Goal: Check status: Check status

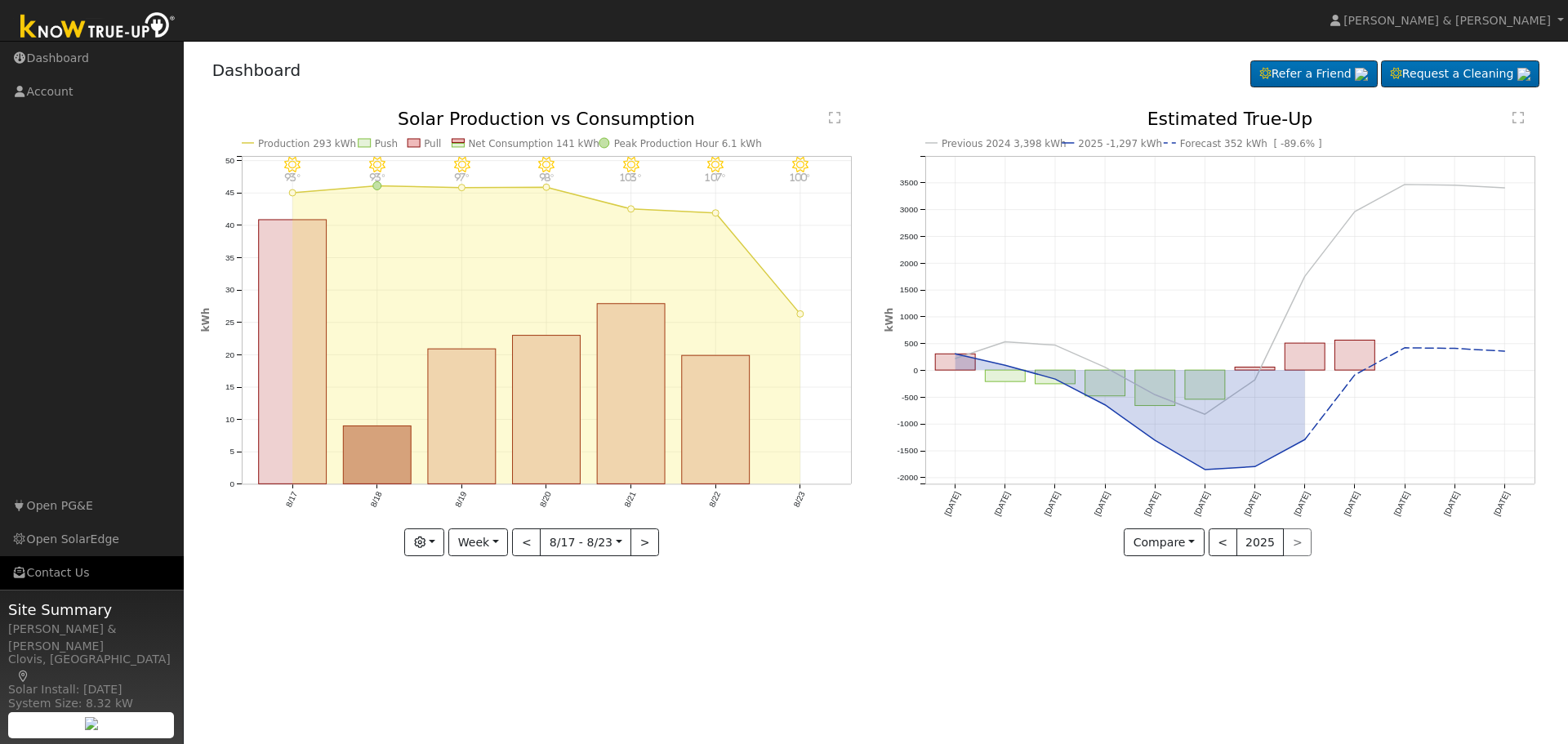
click at [59, 577] on link "Contact Us" at bounding box center [92, 574] width 184 height 34
click at [477, 545] on button "Week" at bounding box center [478, 543] width 60 height 28
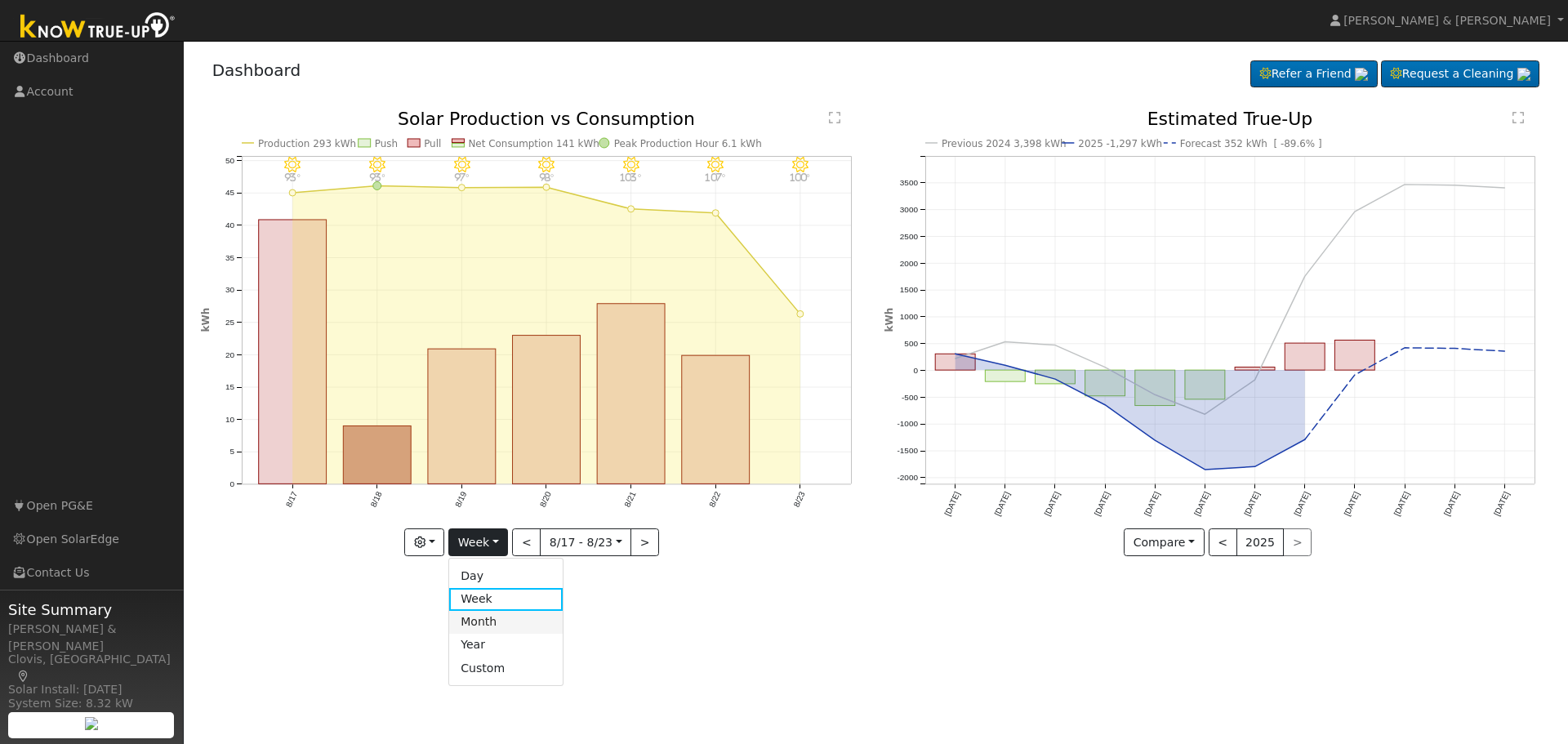
click at [490, 628] on link "Month" at bounding box center [505, 622] width 113 height 23
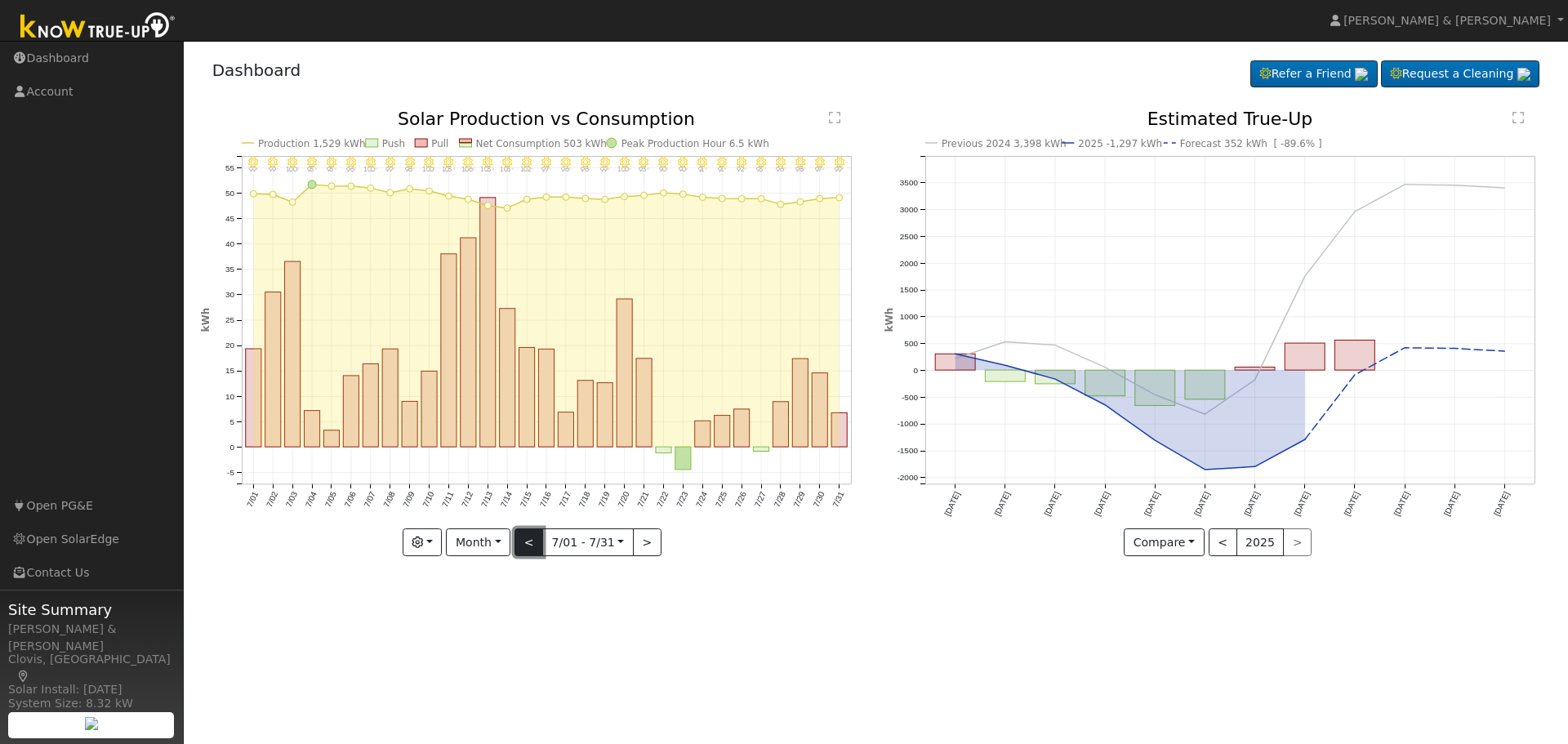
click at [526, 543] on button "<" at bounding box center [528, 543] width 29 height 28
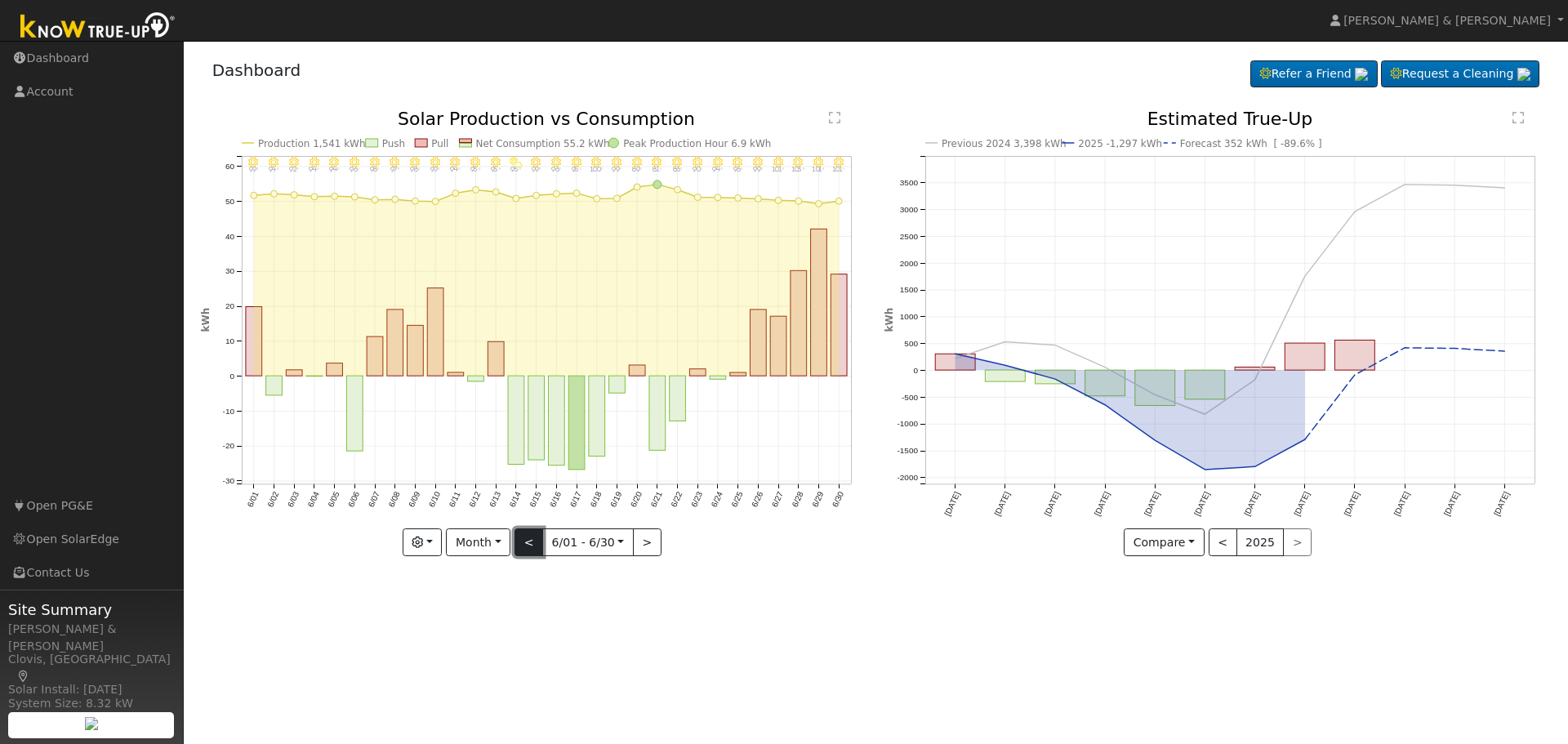
click at [526, 543] on button "<" at bounding box center [528, 543] width 29 height 28
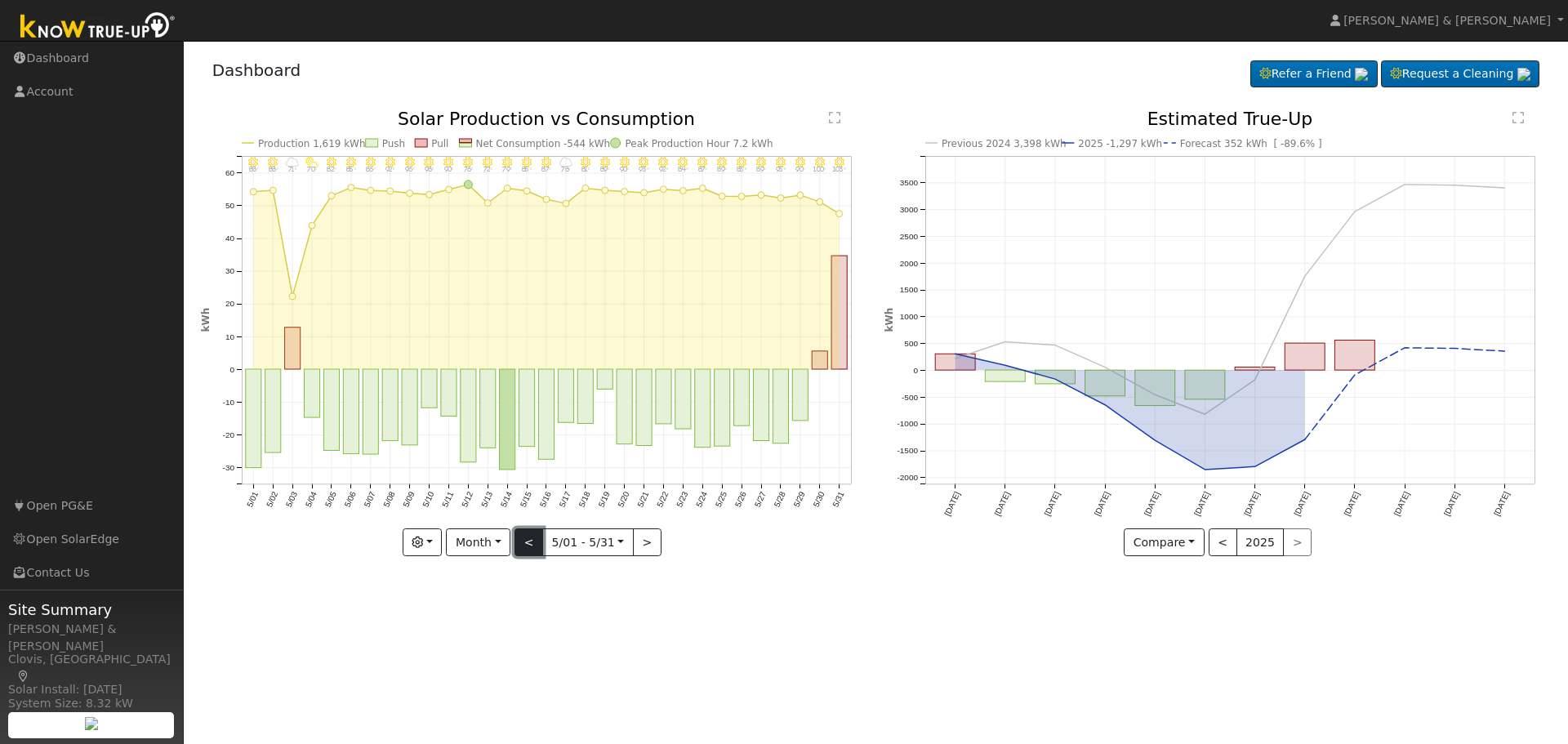
click at [526, 543] on button "<" at bounding box center [528, 543] width 29 height 28
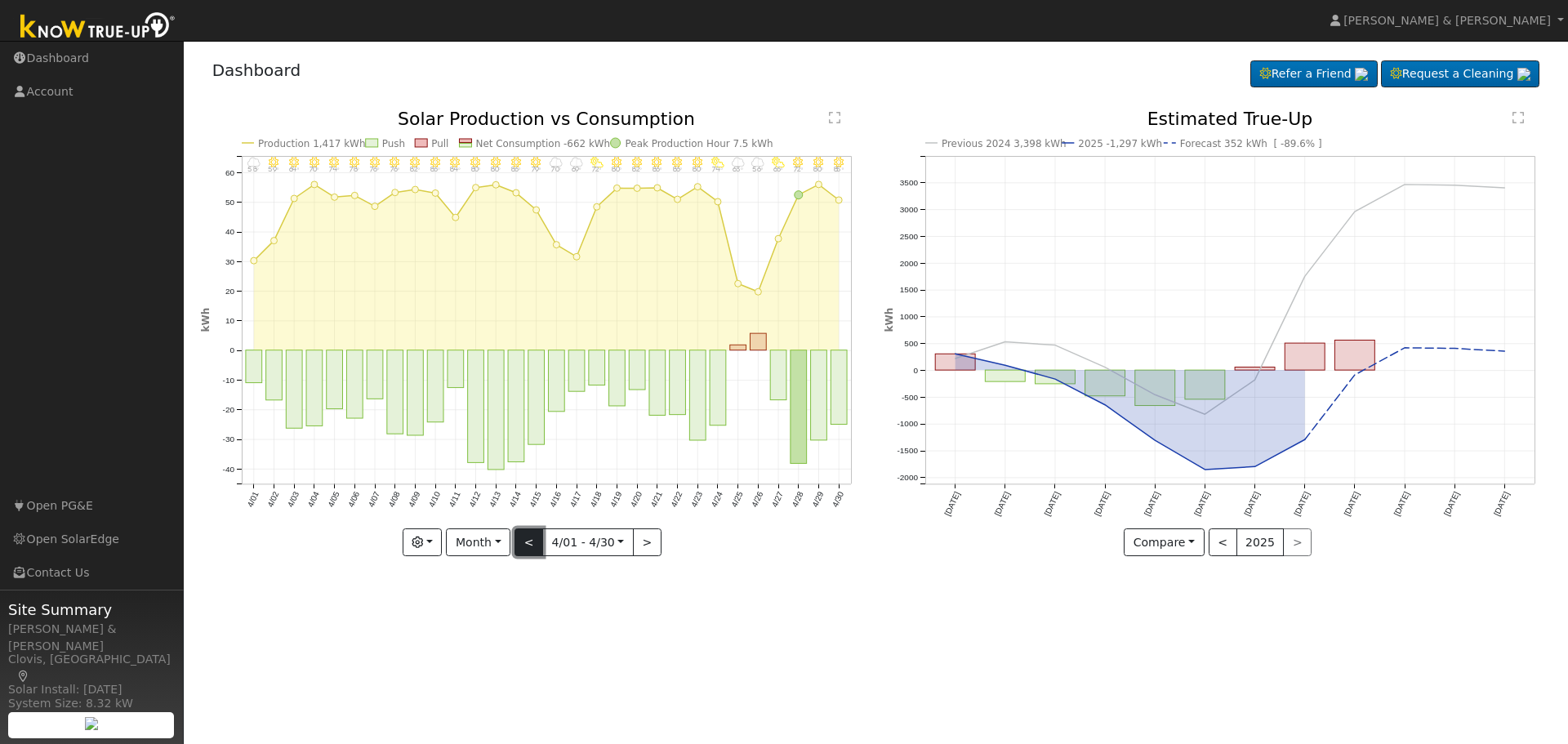
click at [526, 543] on button "<" at bounding box center [528, 543] width 29 height 28
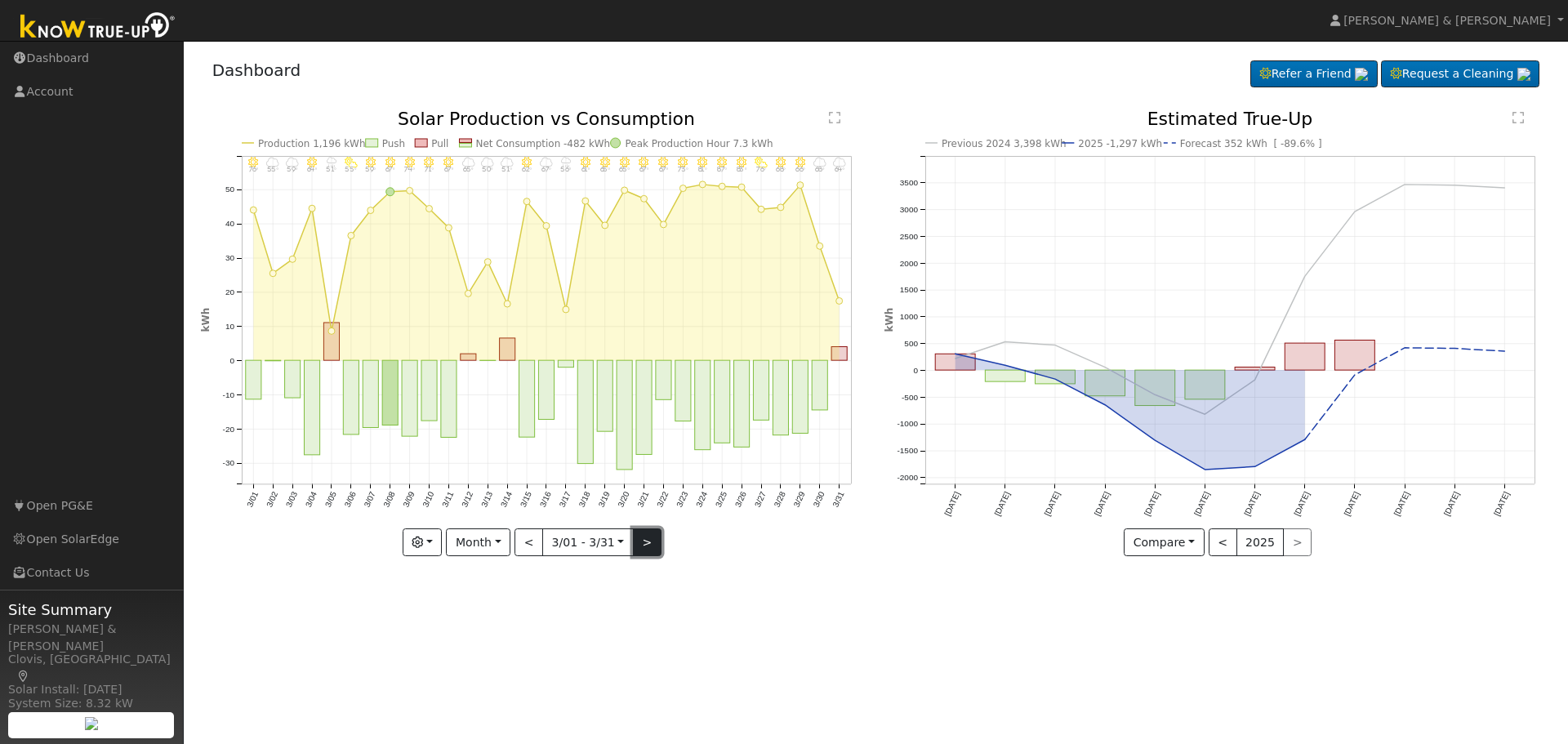
click at [640, 547] on button ">" at bounding box center [647, 543] width 29 height 28
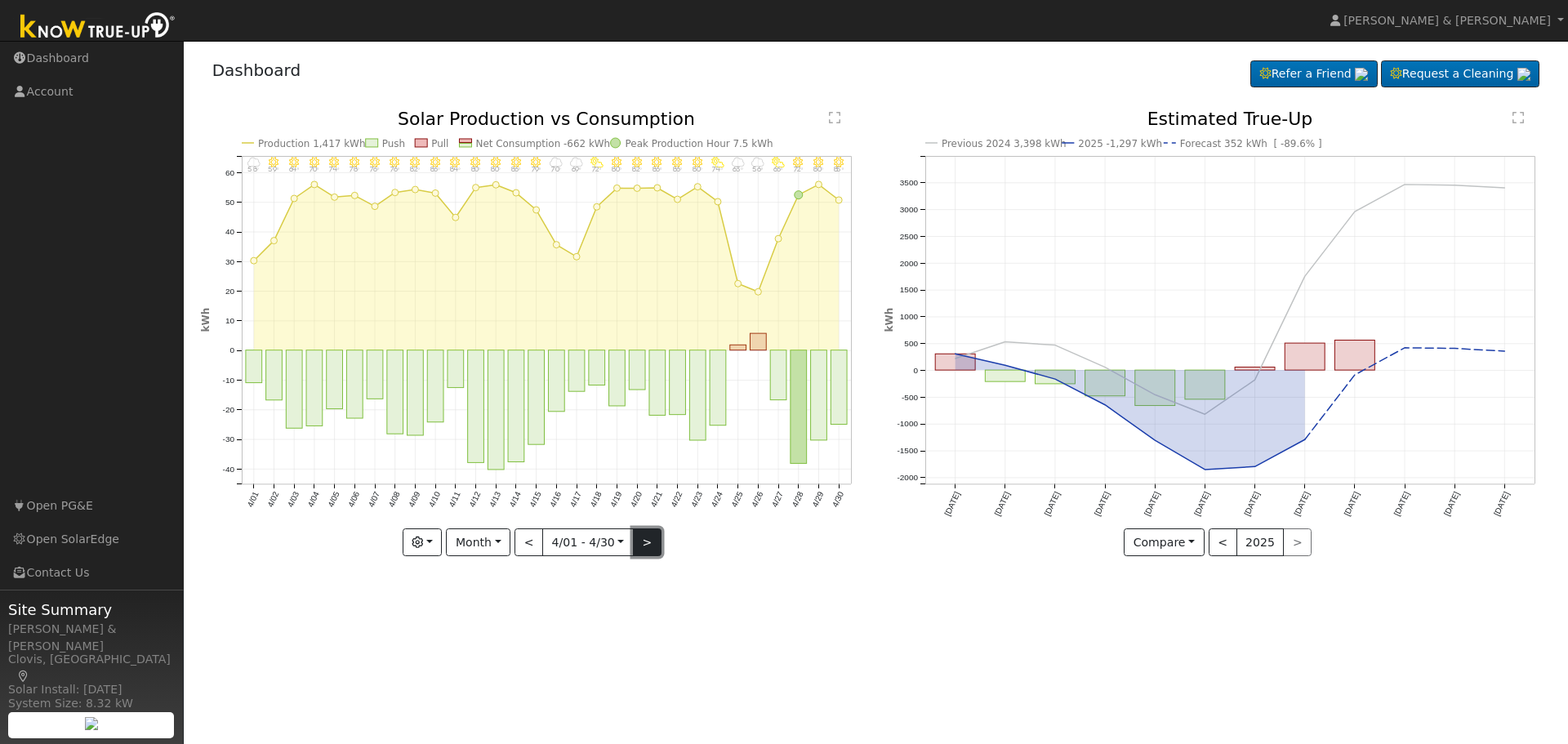
click at [643, 539] on button ">" at bounding box center [647, 543] width 29 height 28
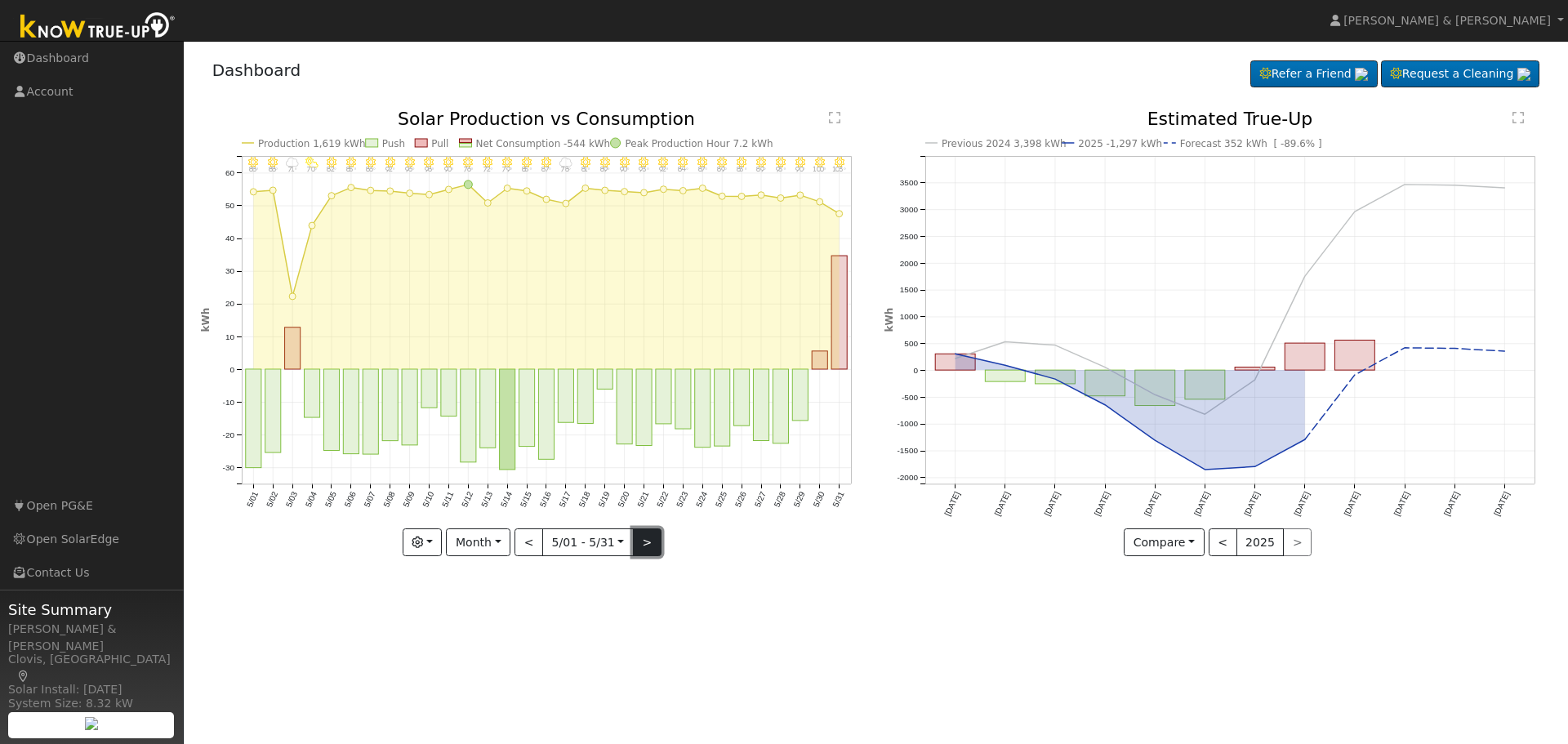
click at [648, 537] on button ">" at bounding box center [647, 543] width 29 height 28
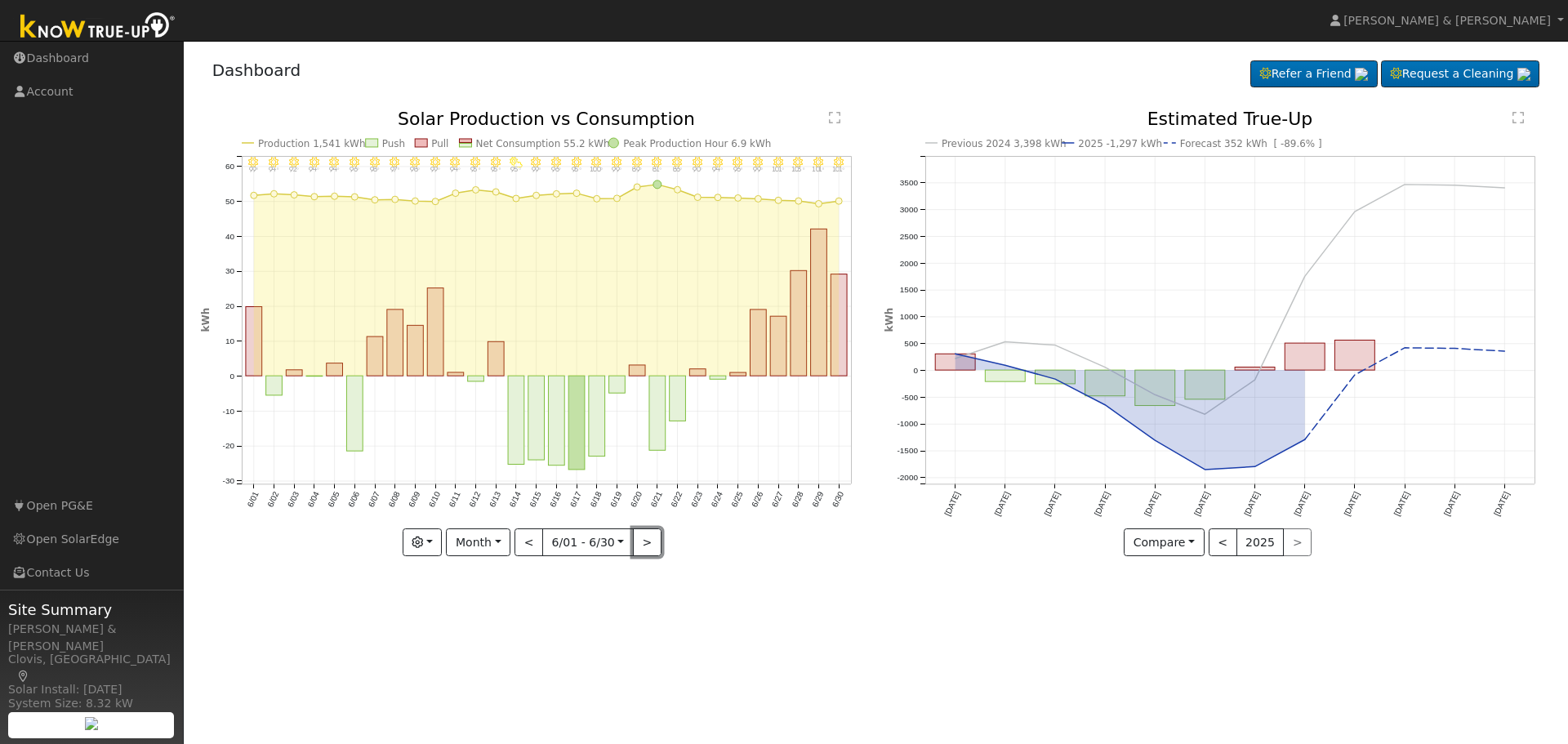
click at [646, 541] on button ">" at bounding box center [647, 543] width 29 height 28
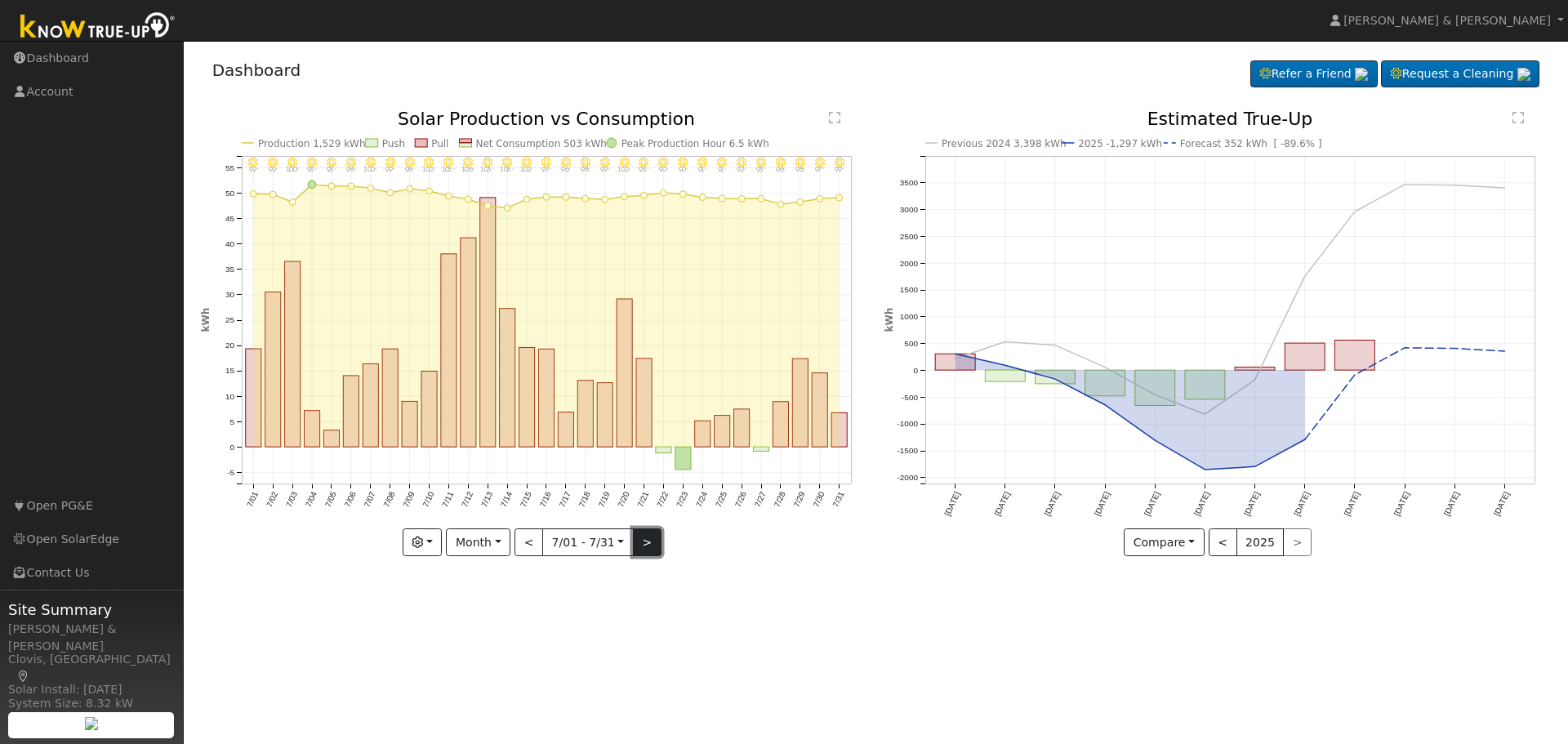
click at [643, 543] on button ">" at bounding box center [647, 543] width 29 height 28
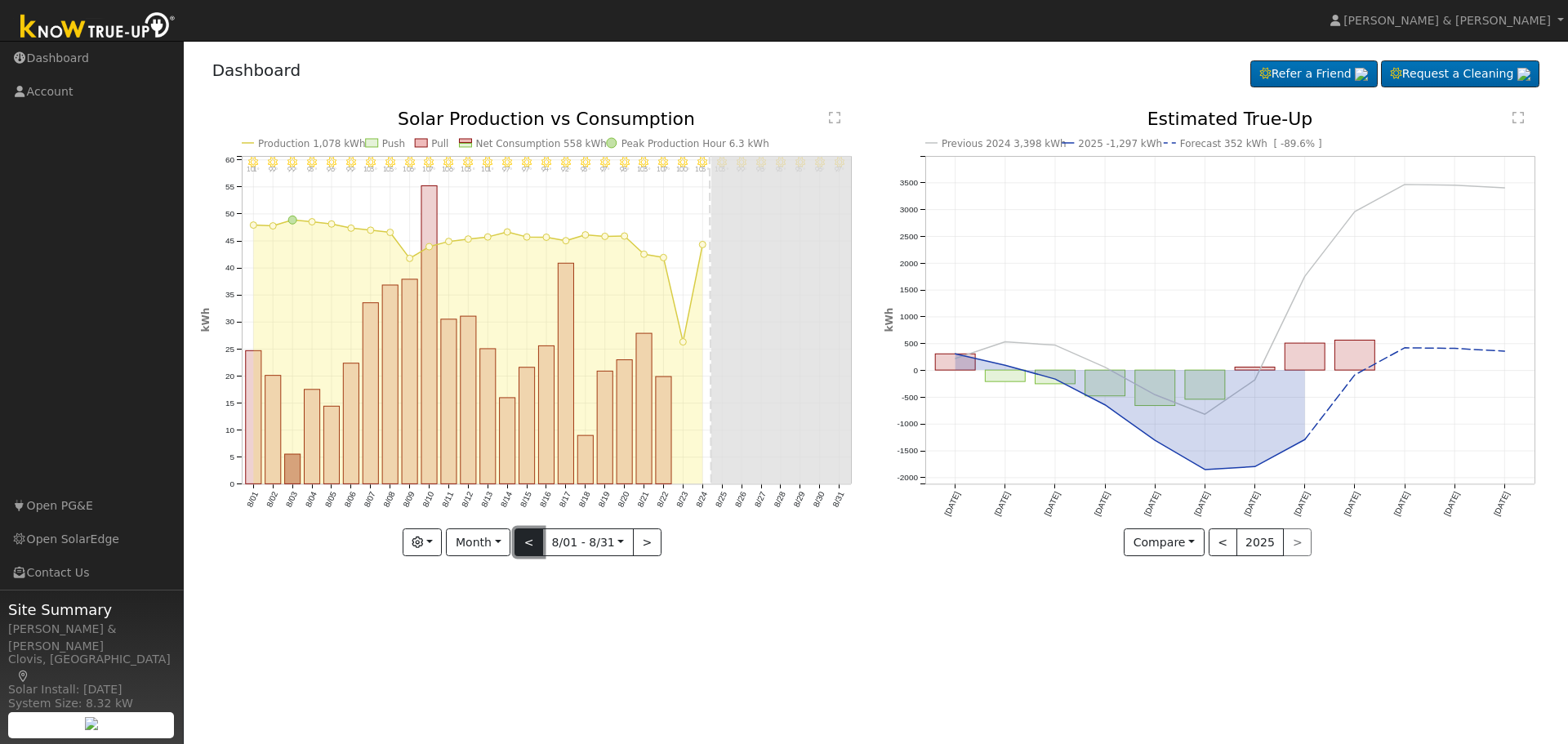
click at [530, 540] on button "<" at bounding box center [528, 543] width 29 height 28
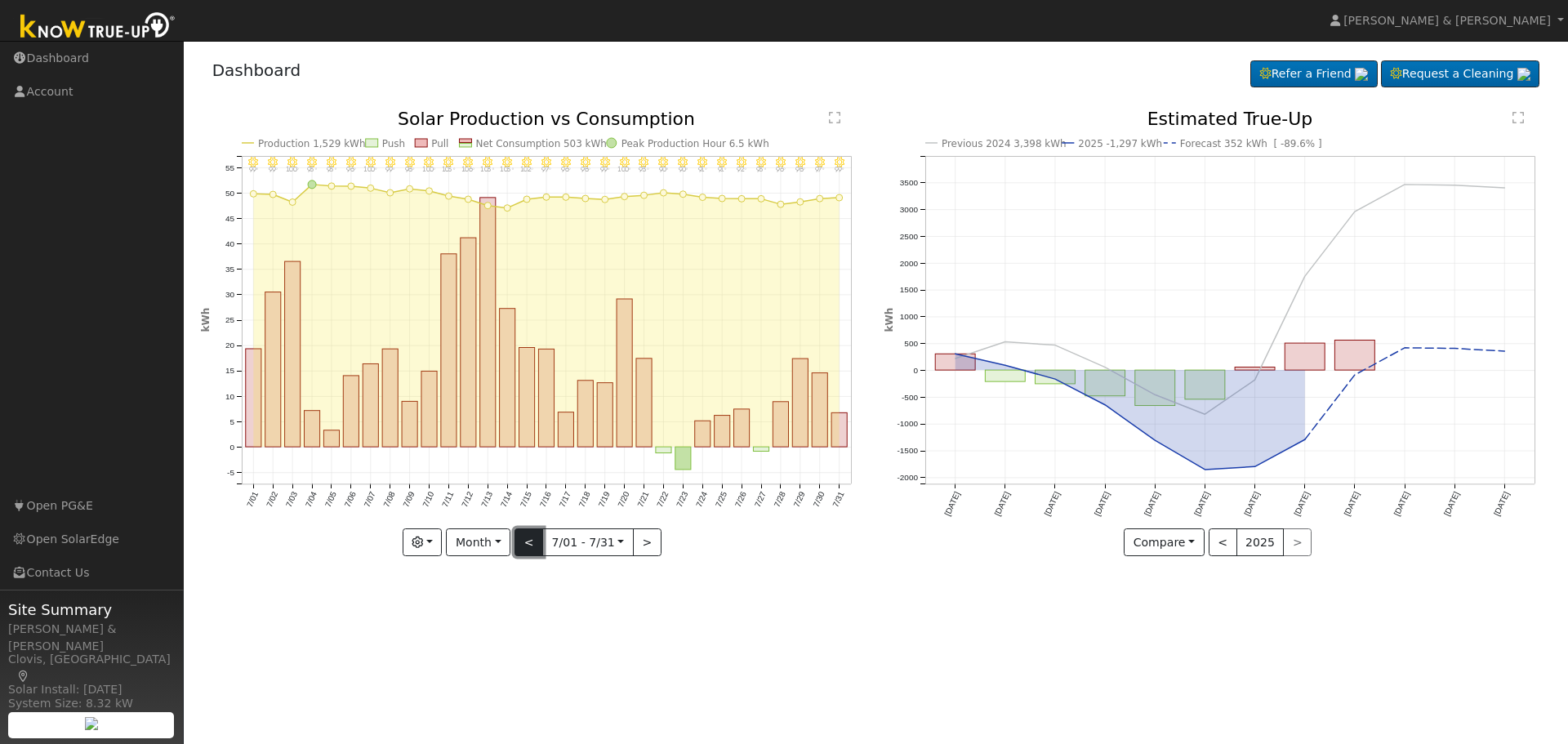
click at [530, 540] on button "<" at bounding box center [528, 543] width 29 height 28
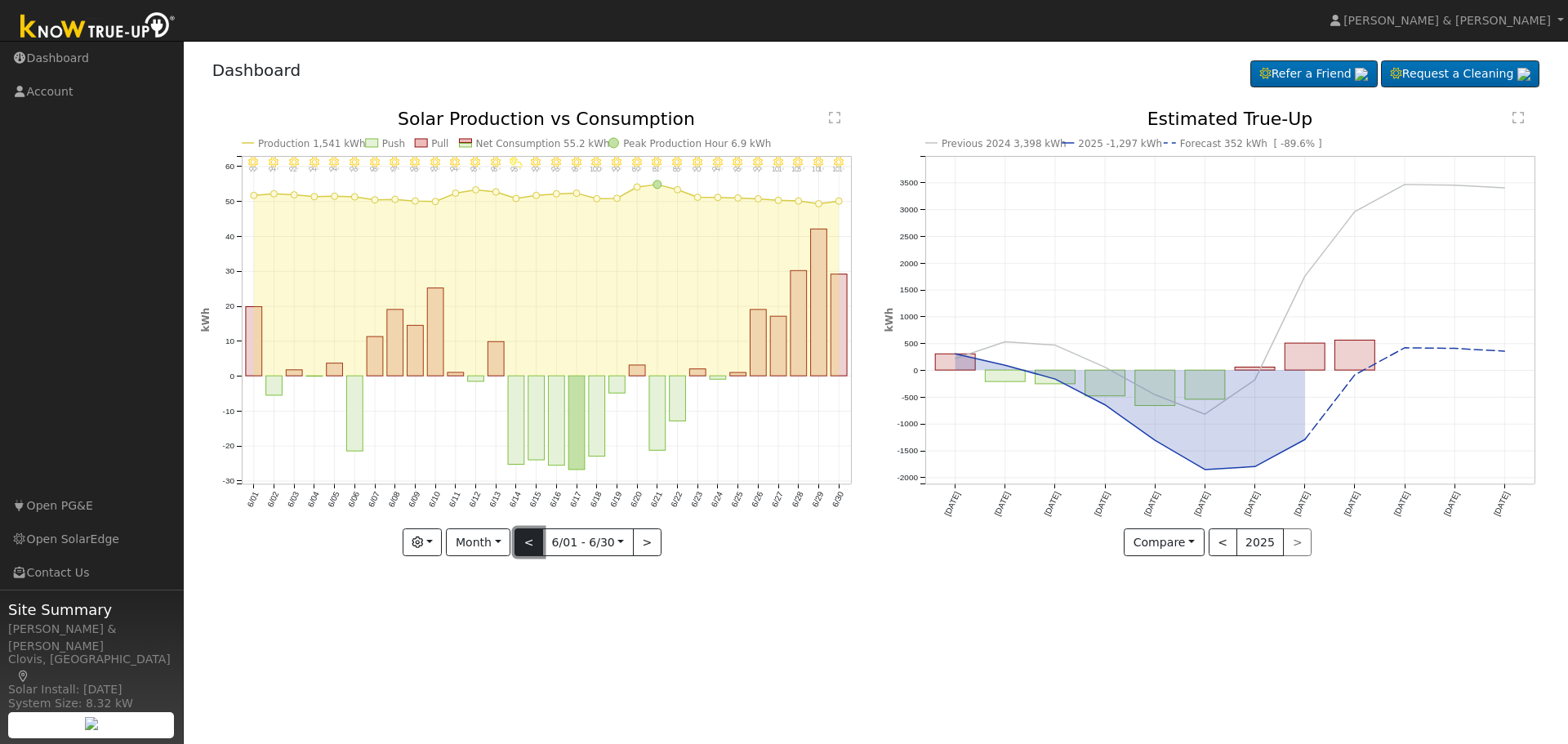
click at [530, 540] on button "<" at bounding box center [528, 543] width 29 height 28
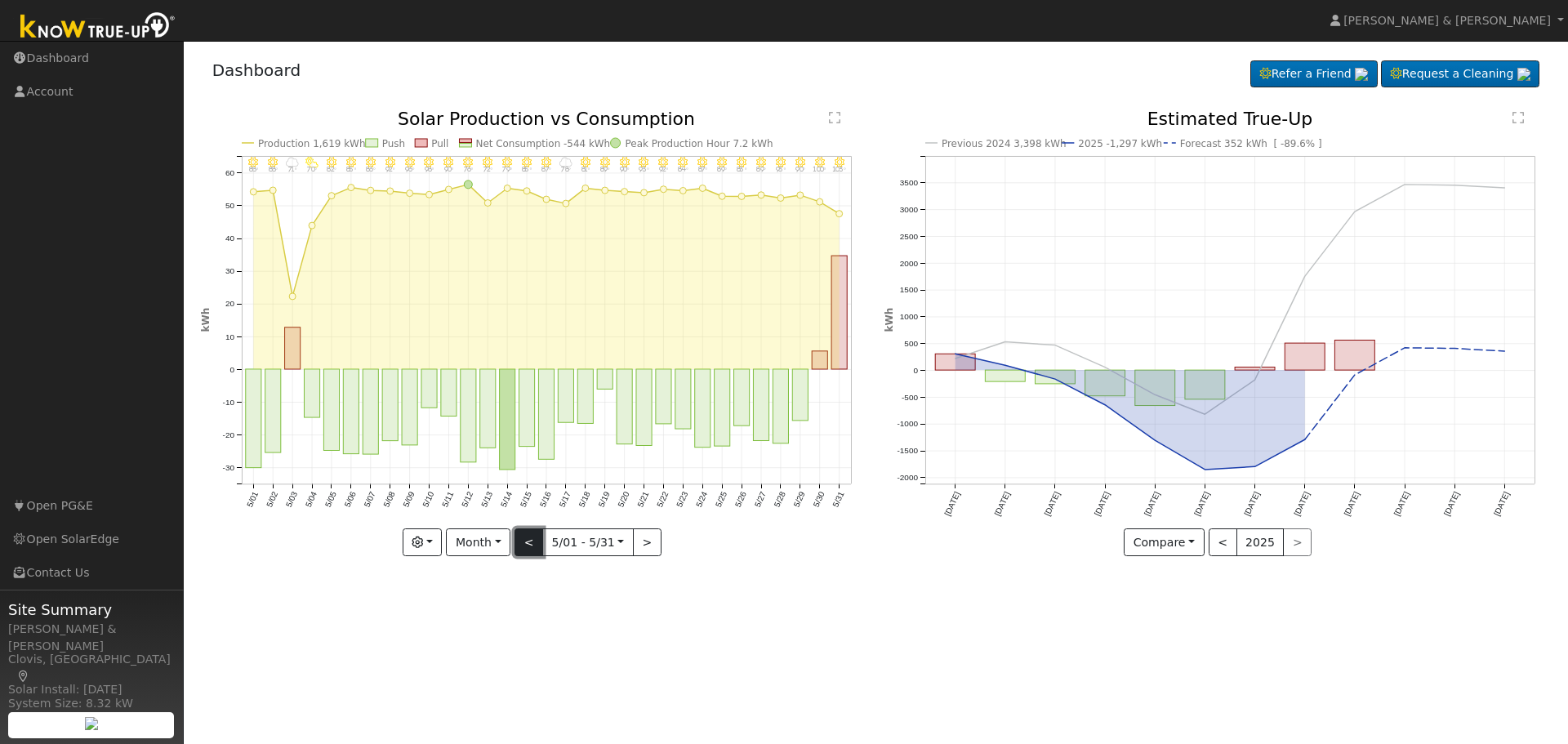
click at [530, 540] on button "<" at bounding box center [528, 543] width 29 height 28
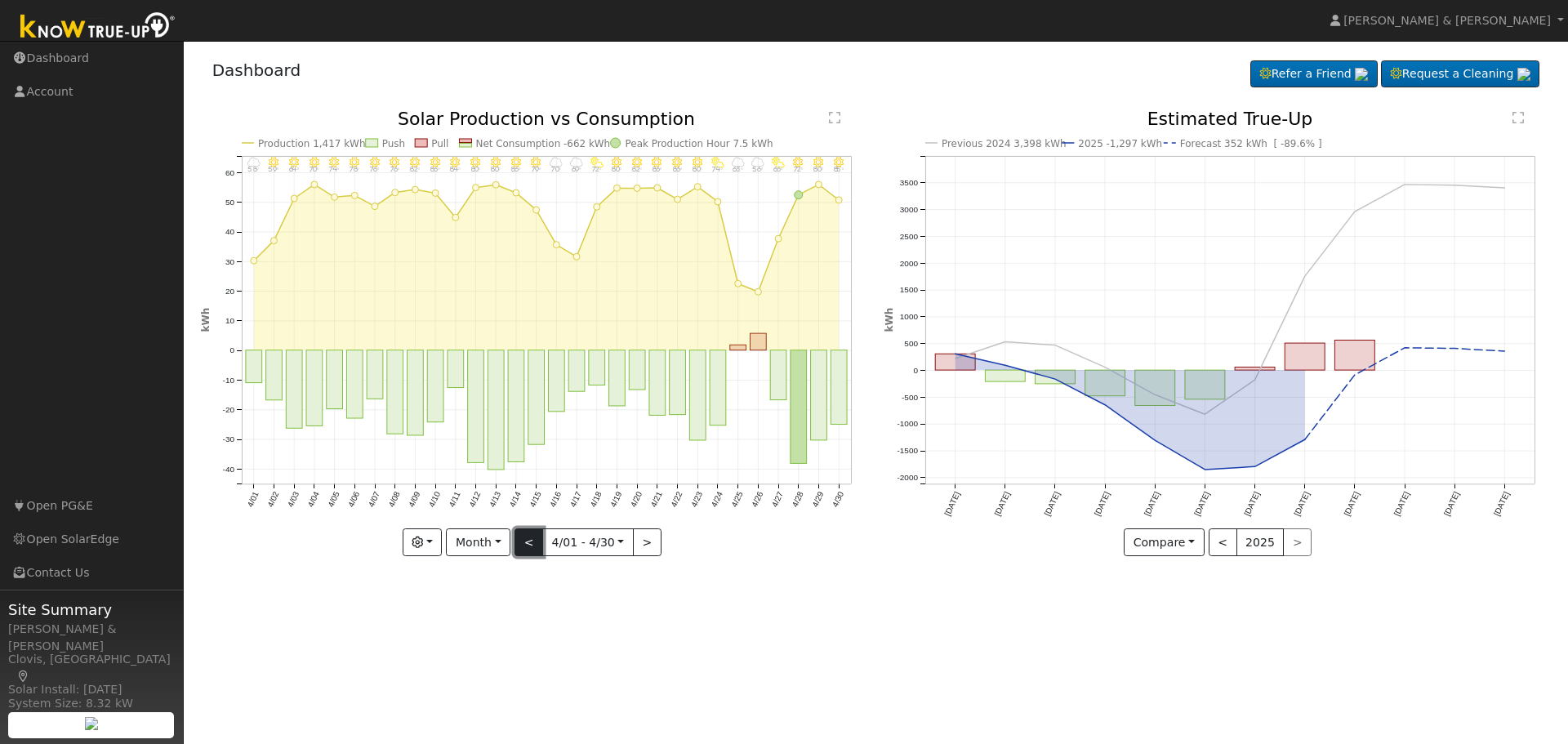
click at [530, 540] on button "<" at bounding box center [528, 543] width 29 height 28
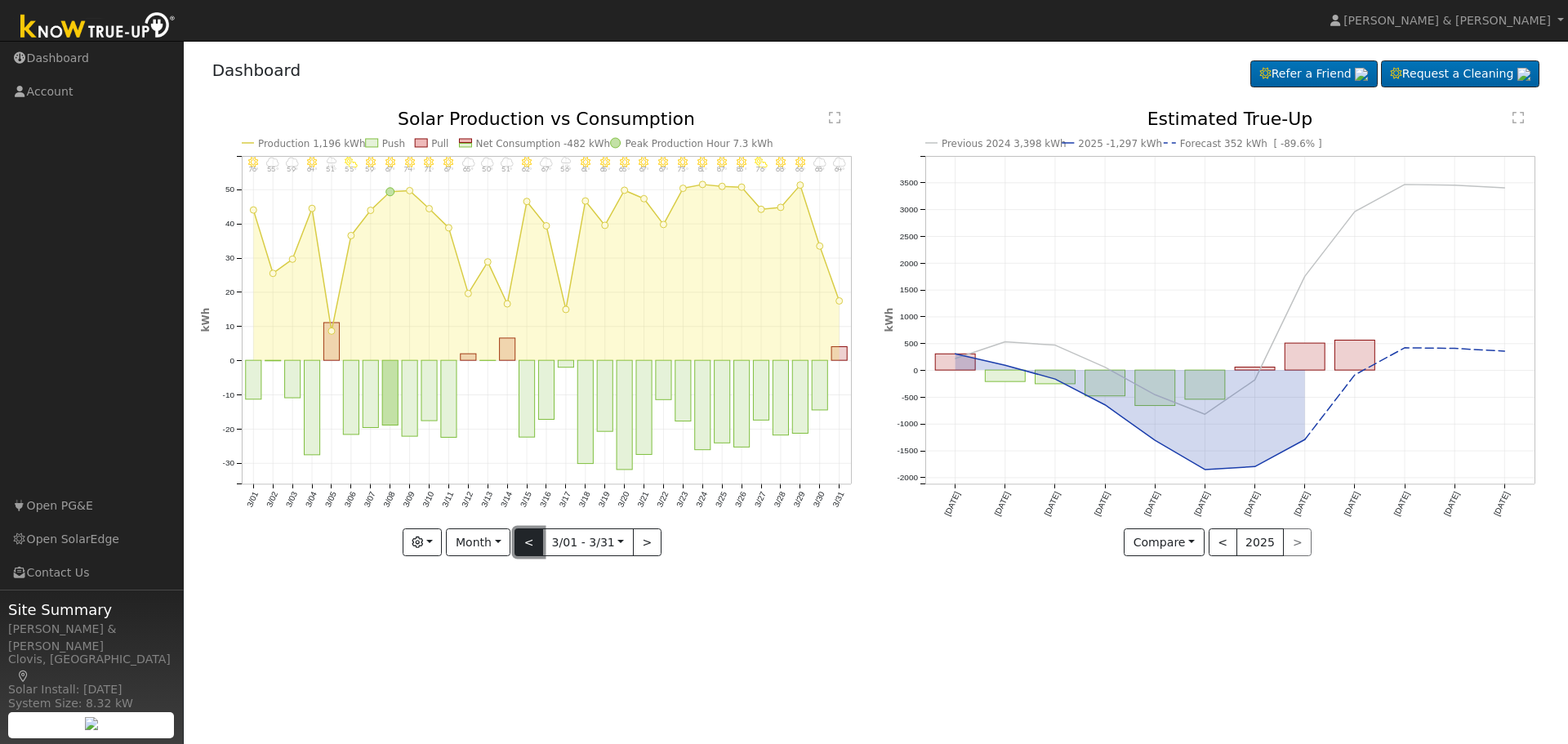
click at [530, 540] on button "<" at bounding box center [528, 543] width 29 height 28
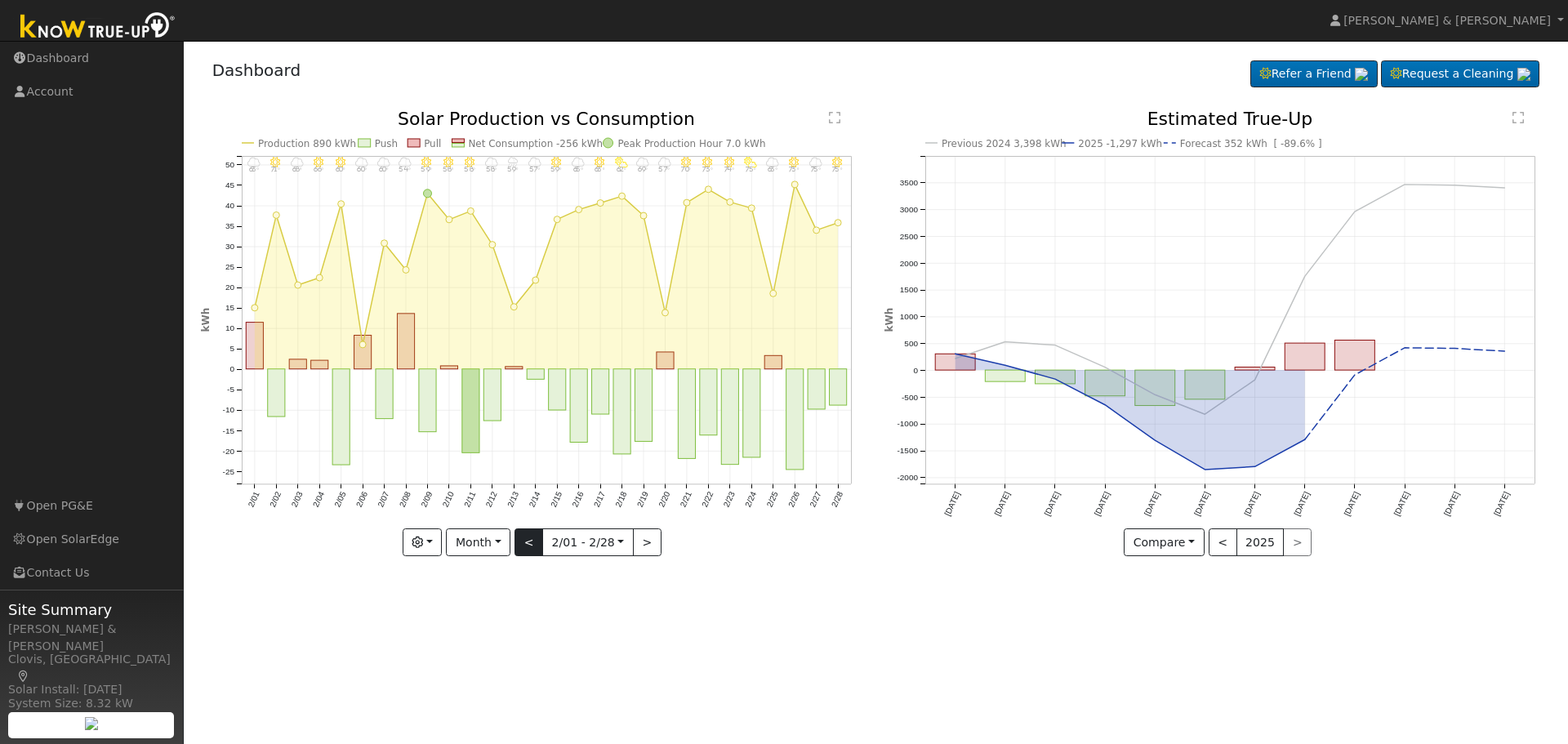
click at [530, 540] on div "2/28 - MostlyClear 75° 2/27 - MostlyCloudy 75° 2/26 - Clear 73° 2/25 - Cloudy 6…" at bounding box center [534, 333] width 667 height 446
click at [530, 540] on button "<" at bounding box center [528, 543] width 29 height 28
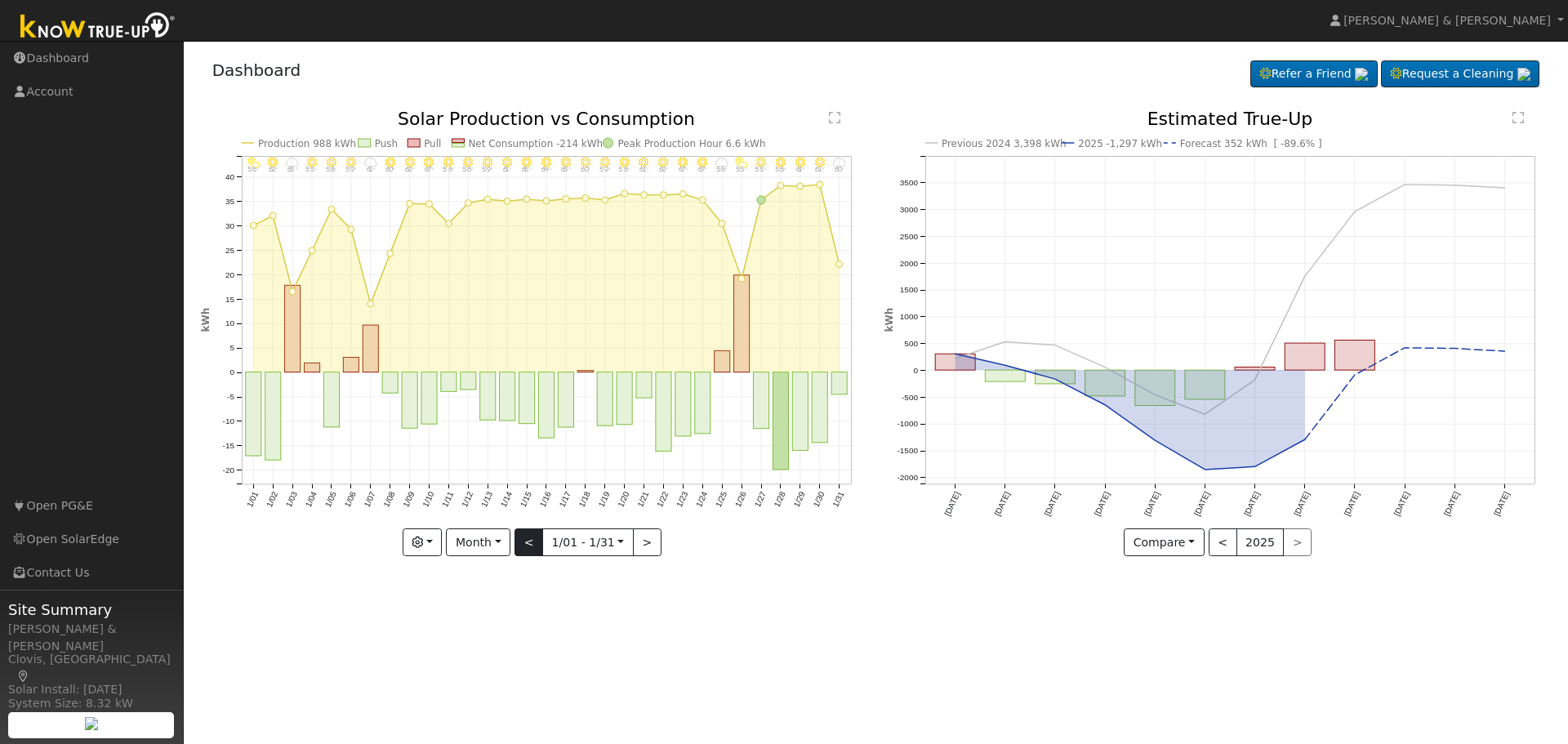
click at [530, 540] on div "1/31 - MostlyCloudy 60° 1/30 - Clear 61° 1/29 - Clear 61° 1/28 - Clear 58° 1/27…" at bounding box center [534, 333] width 667 height 446
click at [529, 540] on button "<" at bounding box center [528, 543] width 29 height 28
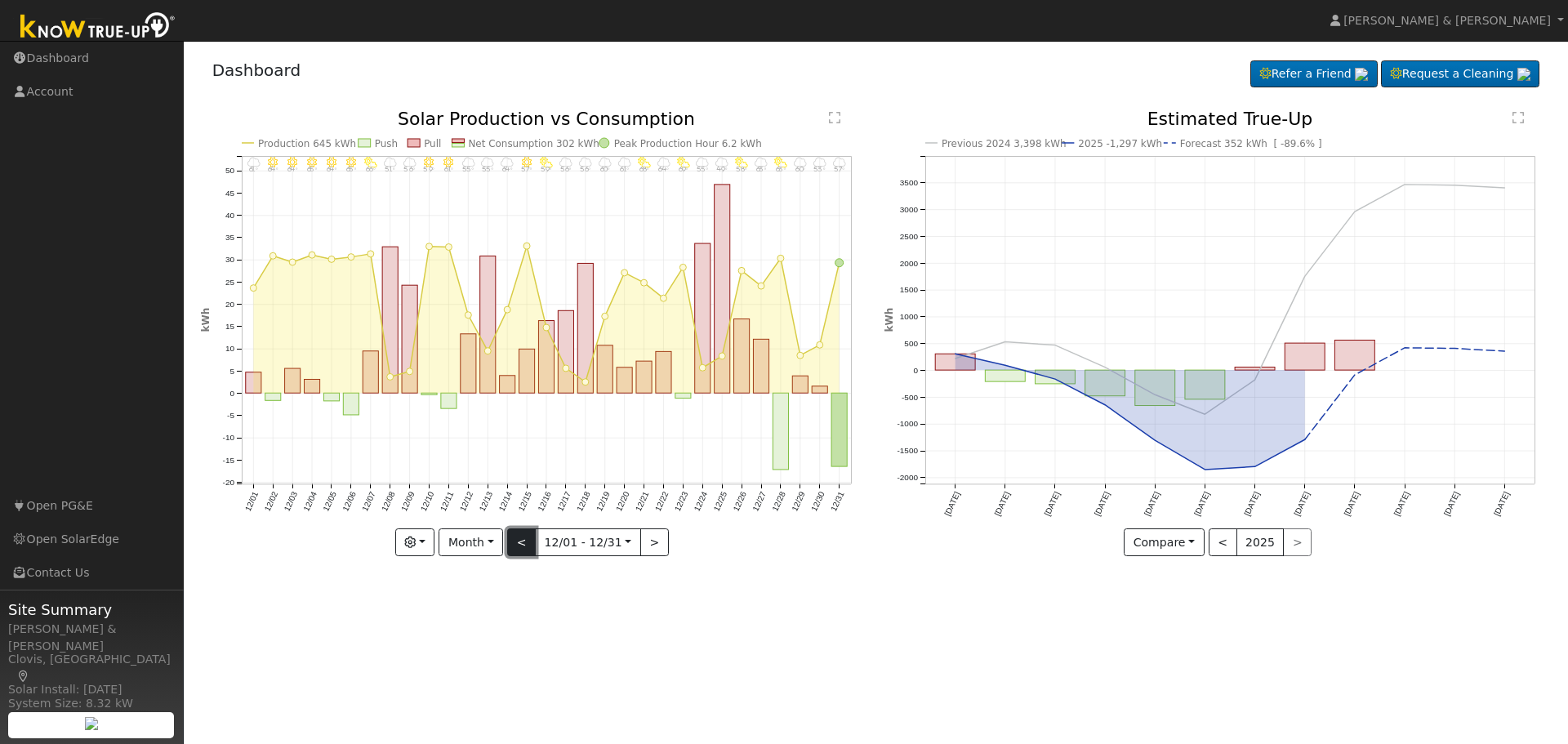
click at [529, 540] on button "<" at bounding box center [521, 543] width 29 height 28
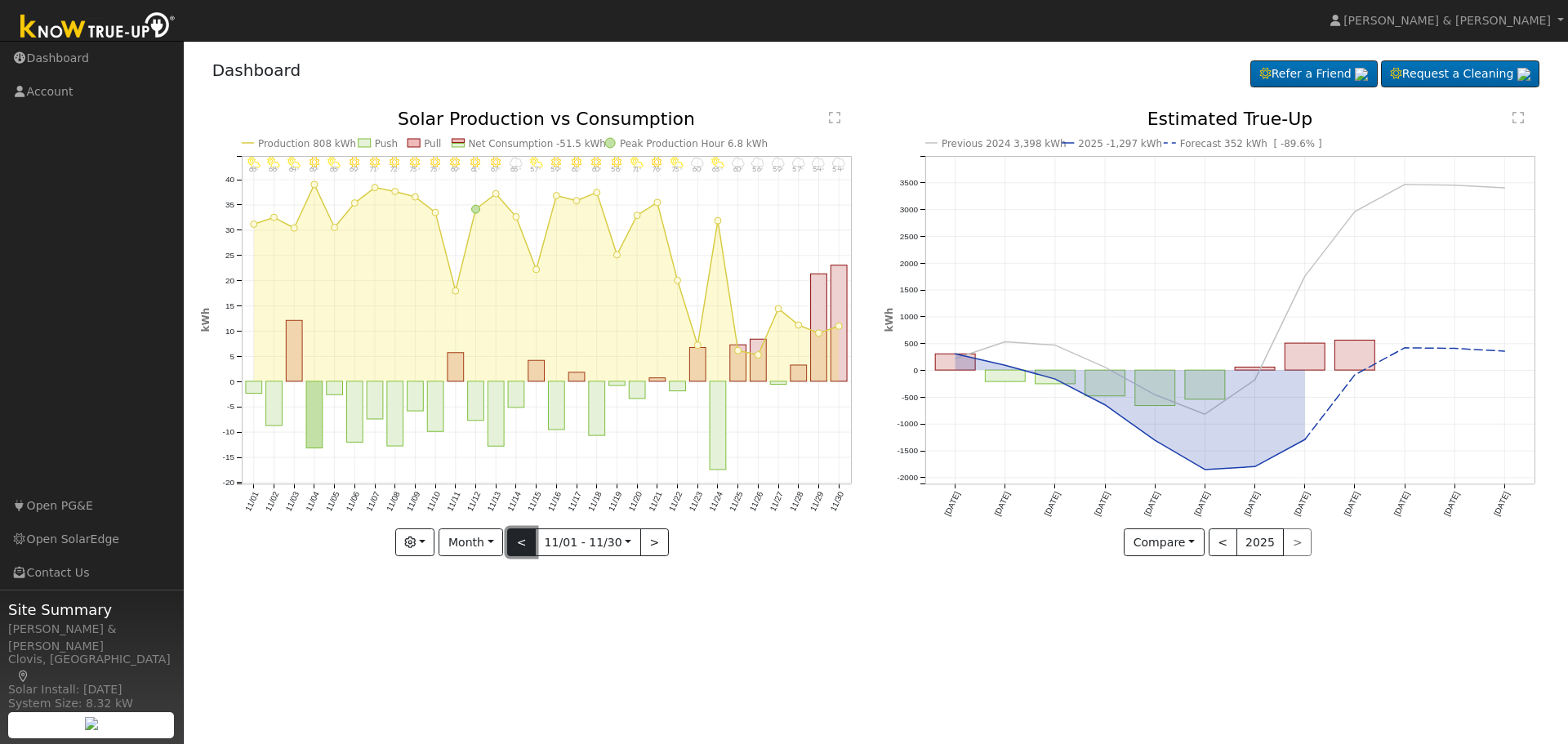
click at [529, 540] on button "<" at bounding box center [521, 543] width 29 height 28
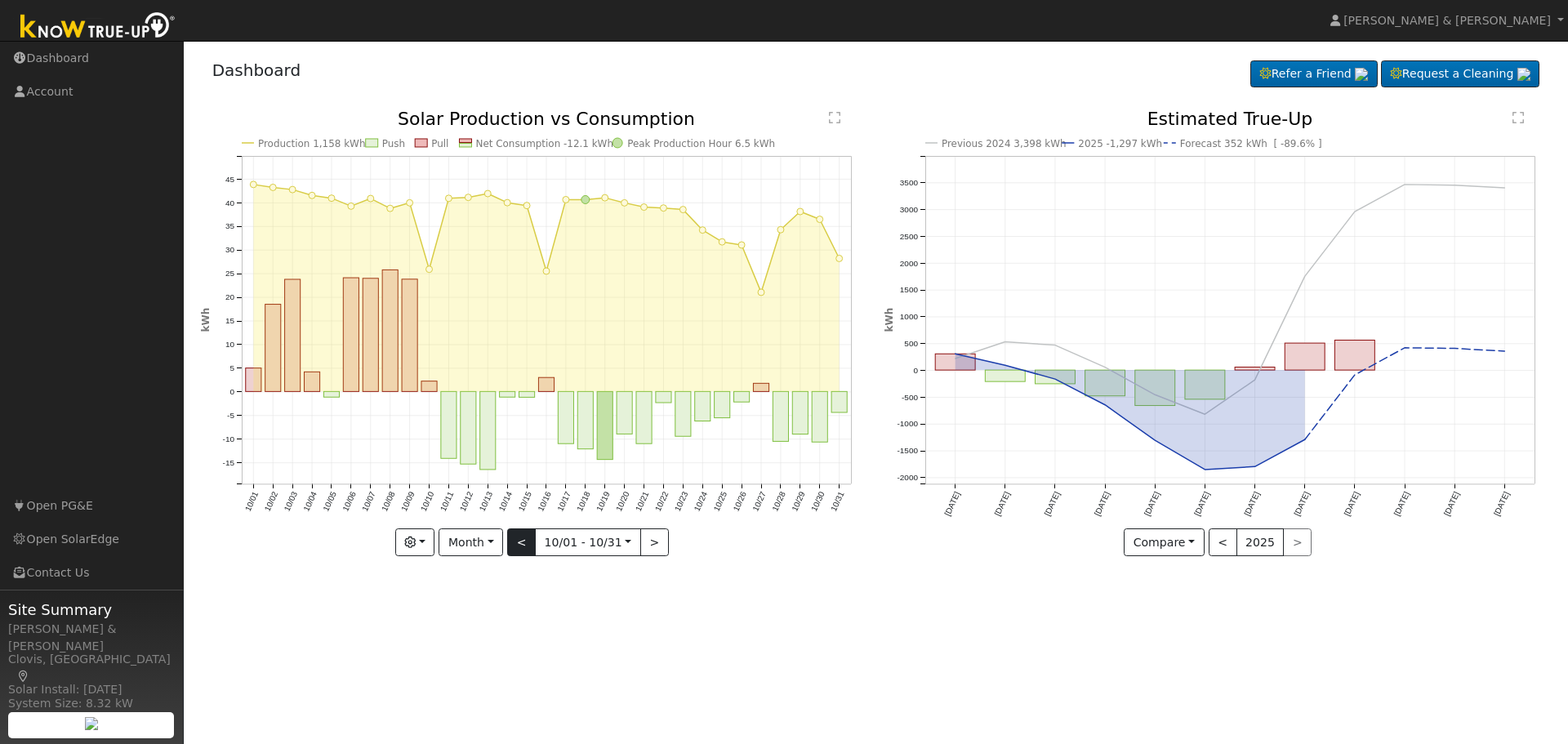
click at [529, 540] on div "Production 1,158 kWh Push Pull Net Consumption -12.1 kWh Peak Production Hour 6…" at bounding box center [534, 333] width 667 height 446
click at [529, 540] on button "<" at bounding box center [521, 543] width 29 height 28
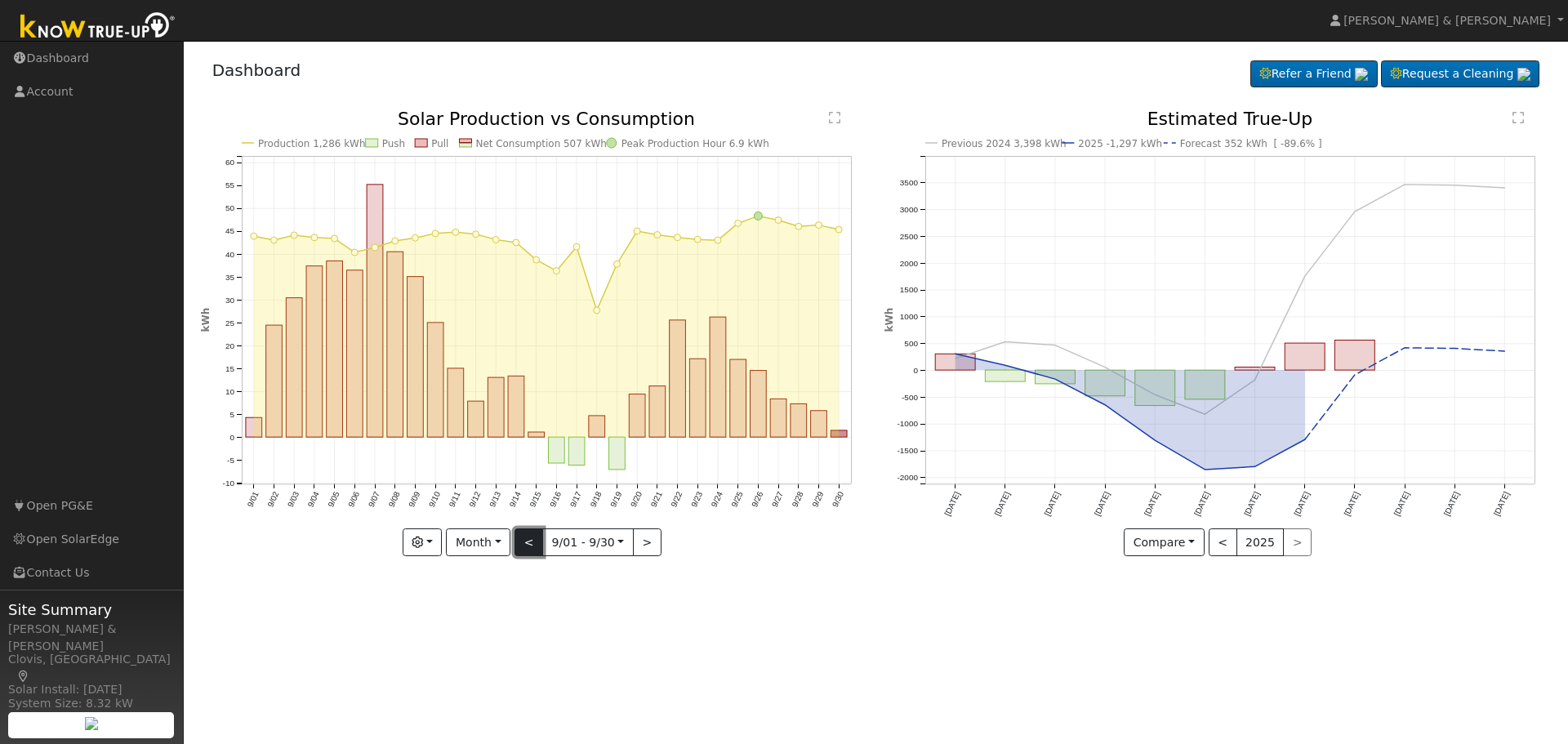
click at [529, 540] on button "<" at bounding box center [528, 543] width 29 height 28
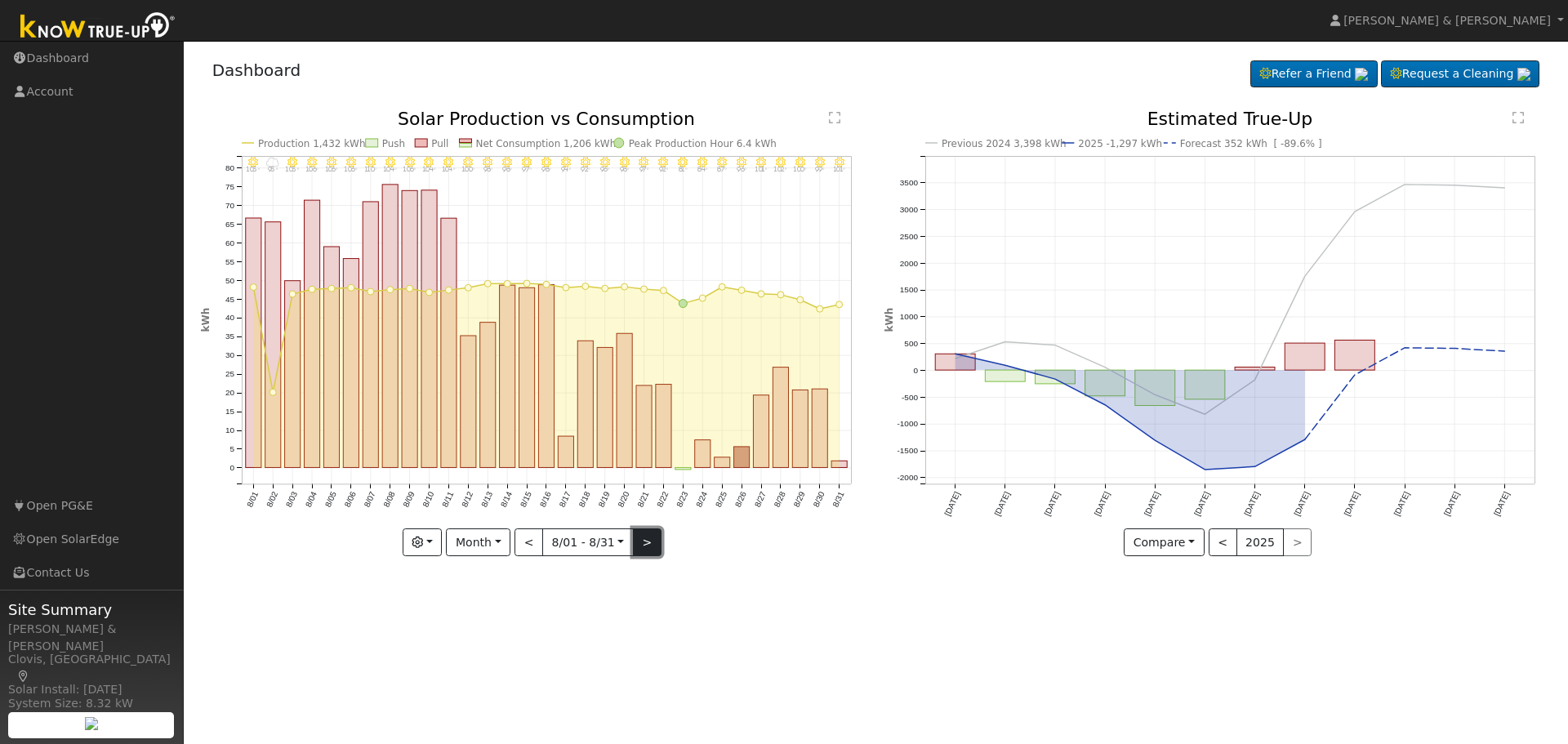
click at [633, 543] on button ">" at bounding box center [647, 543] width 29 height 28
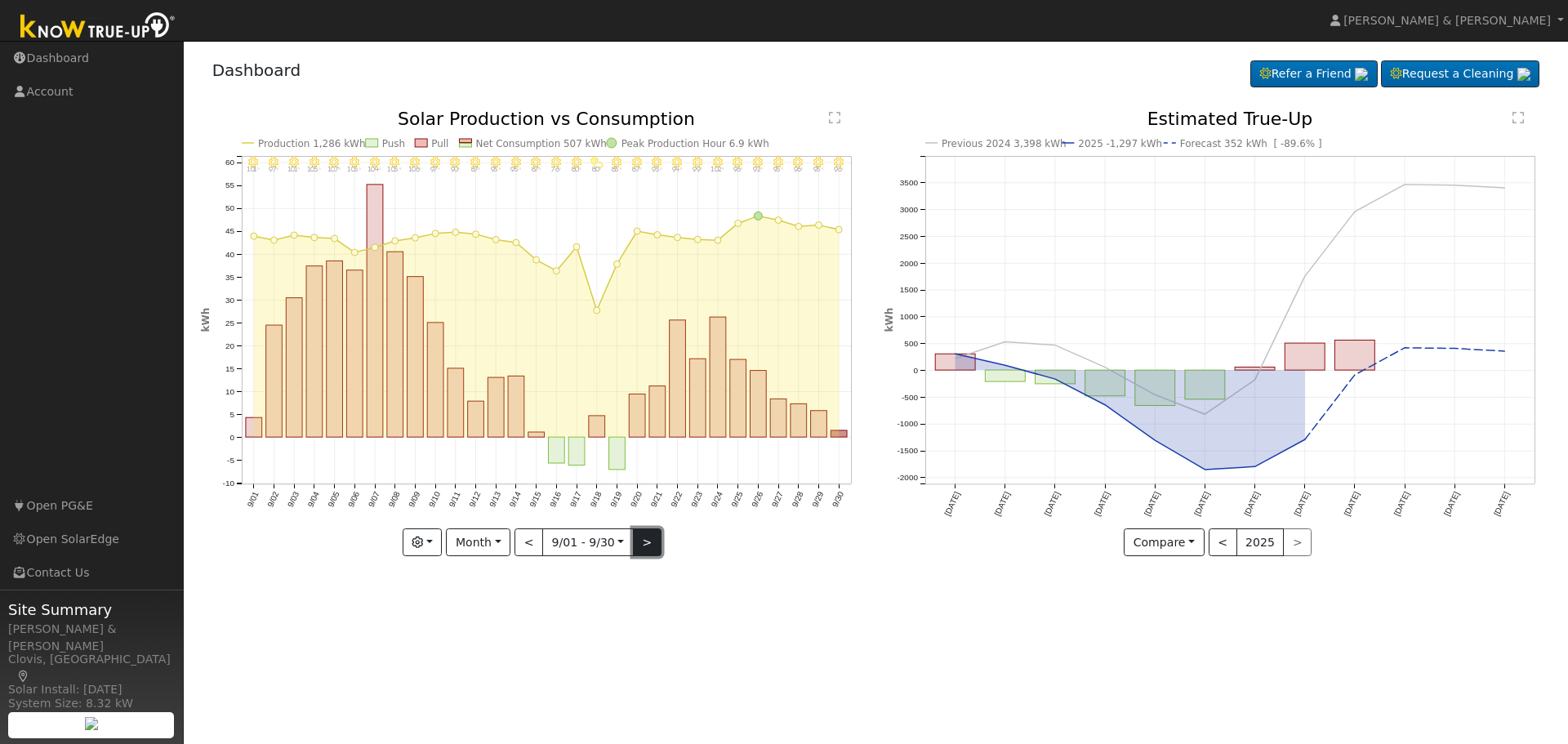
click at [633, 543] on button ">" at bounding box center [647, 543] width 29 height 28
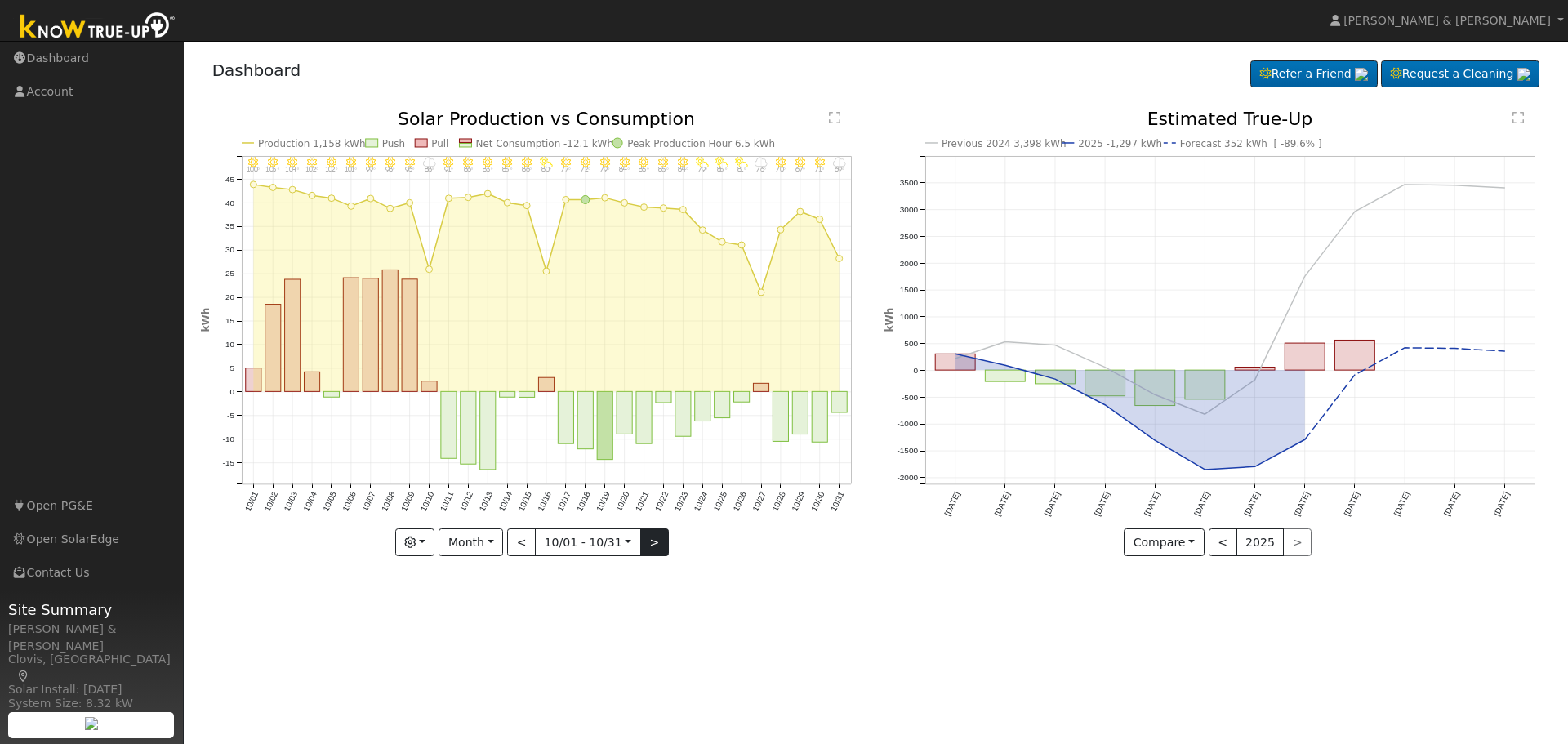
click at [633, 543] on input "[DATE]" at bounding box center [588, 542] width 104 height 27
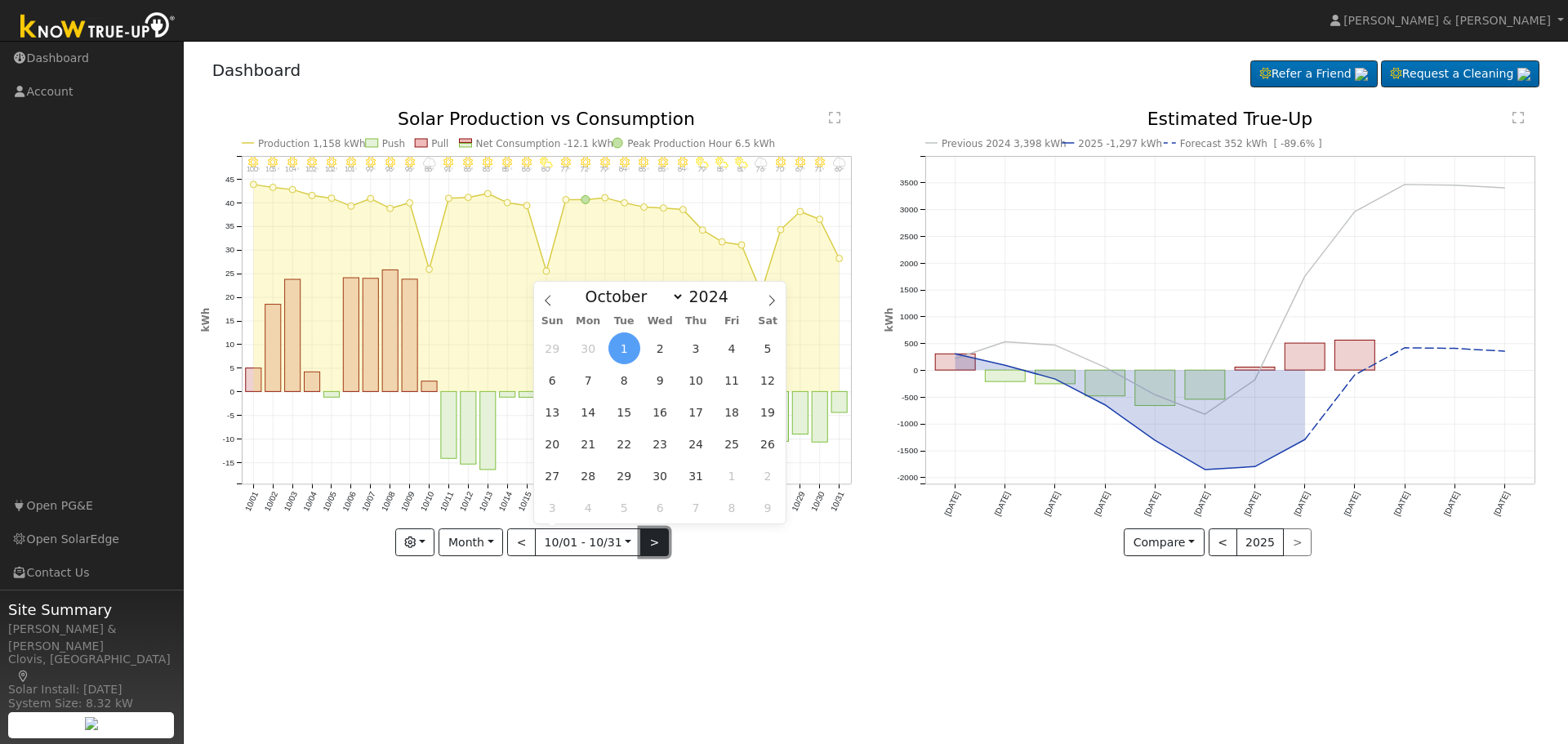
click at [642, 542] on button ">" at bounding box center [654, 543] width 29 height 28
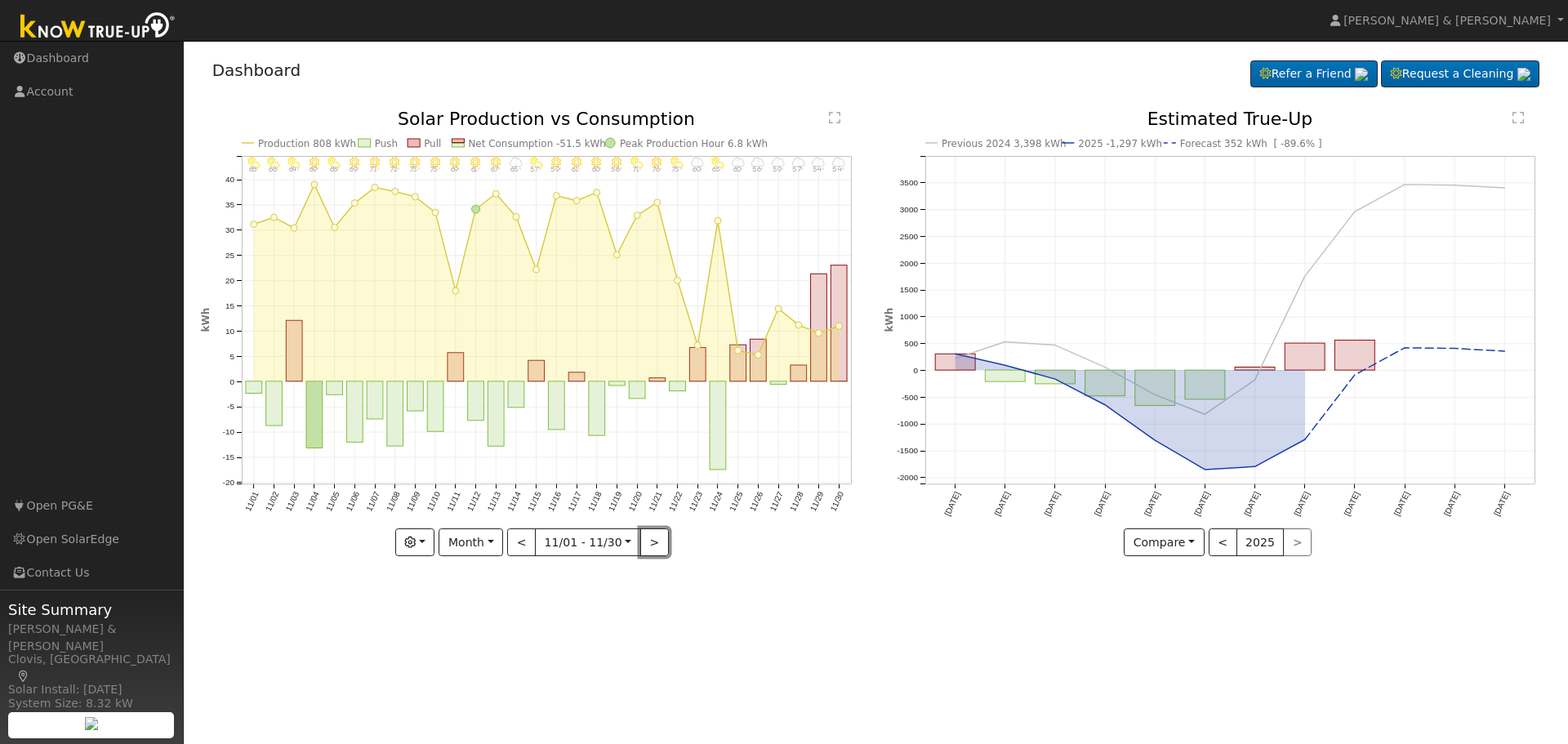
click at [642, 541] on button ">" at bounding box center [654, 543] width 29 height 28
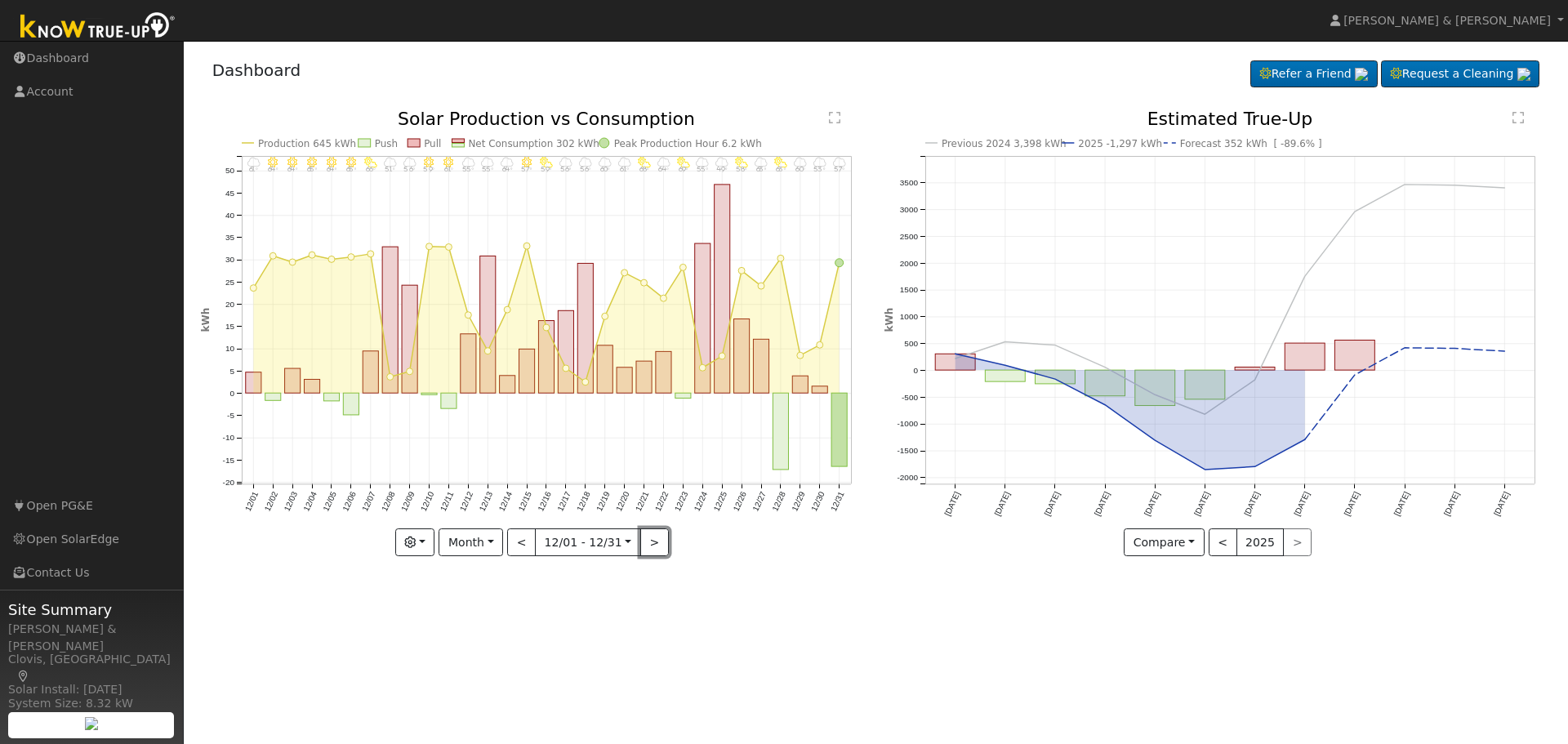
click at [642, 541] on button ">" at bounding box center [654, 543] width 29 height 28
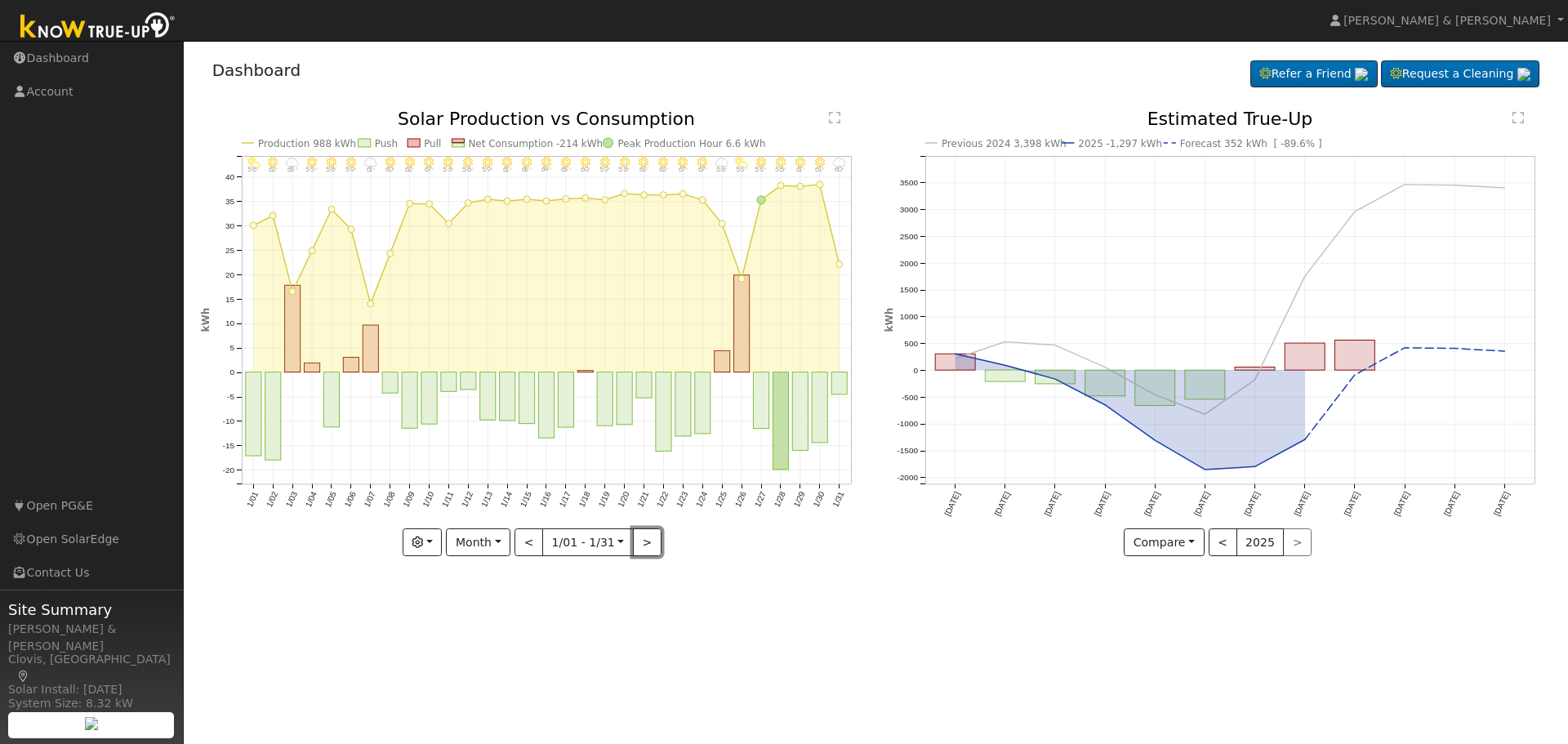
click at [642, 541] on button ">" at bounding box center [647, 543] width 29 height 28
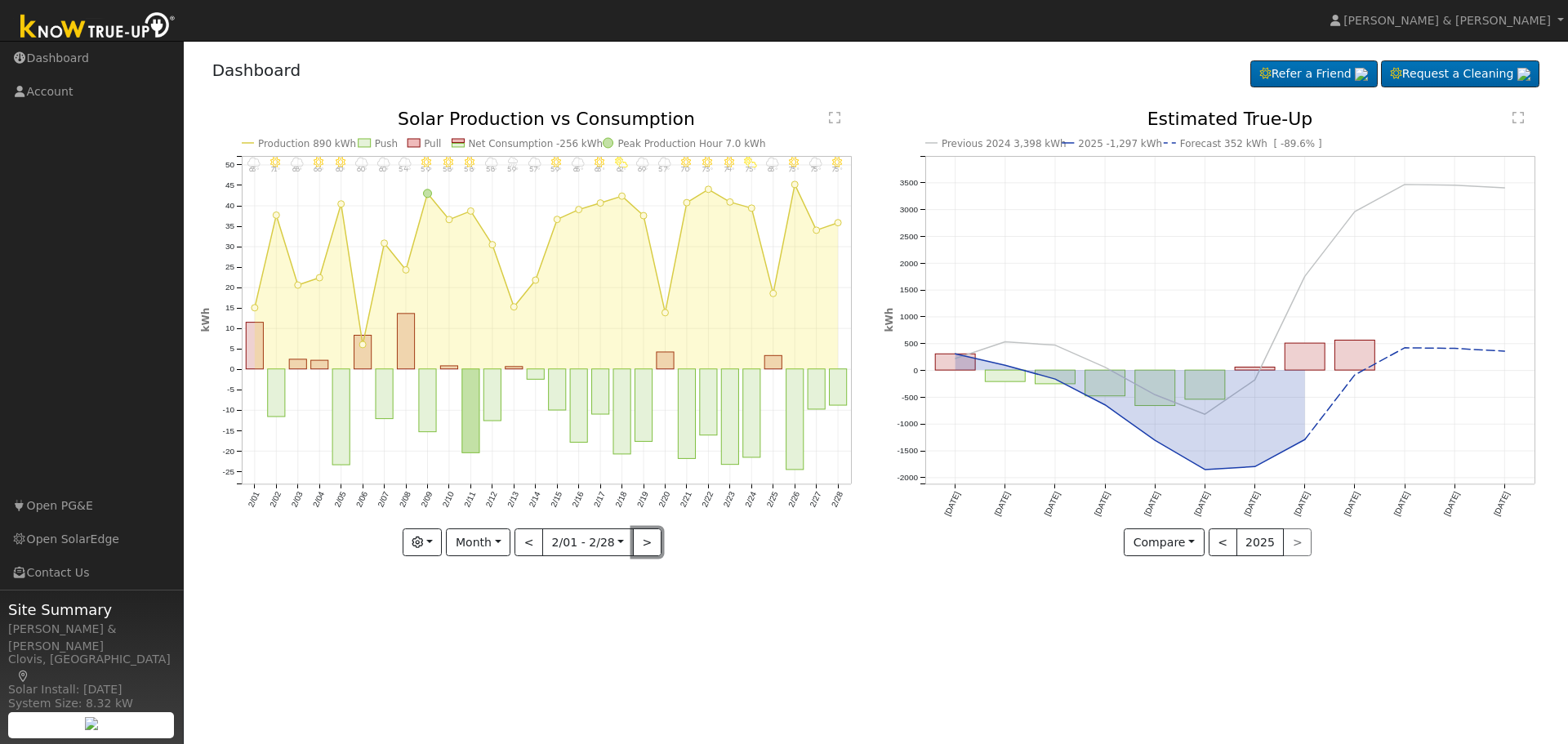
click at [642, 541] on button ">" at bounding box center [647, 543] width 29 height 28
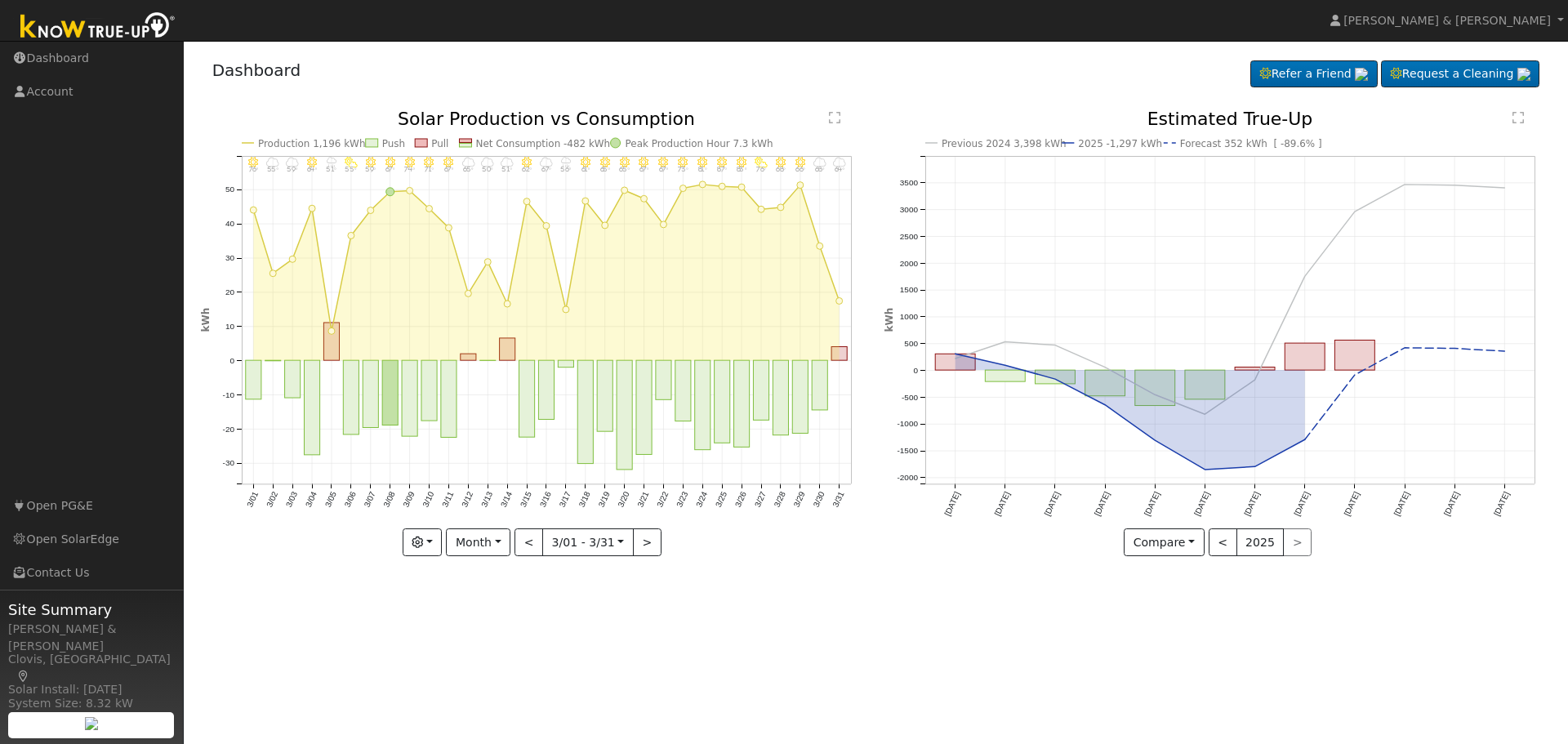
click at [642, 541] on div "3/31 - Cloudy 64° 3/30 - Cloudy 68° 3/29 - Clear 66° 3/28 - MostlyClear 68° 3/2…" at bounding box center [534, 333] width 667 height 446
click at [642, 541] on button ">" at bounding box center [647, 543] width 29 height 28
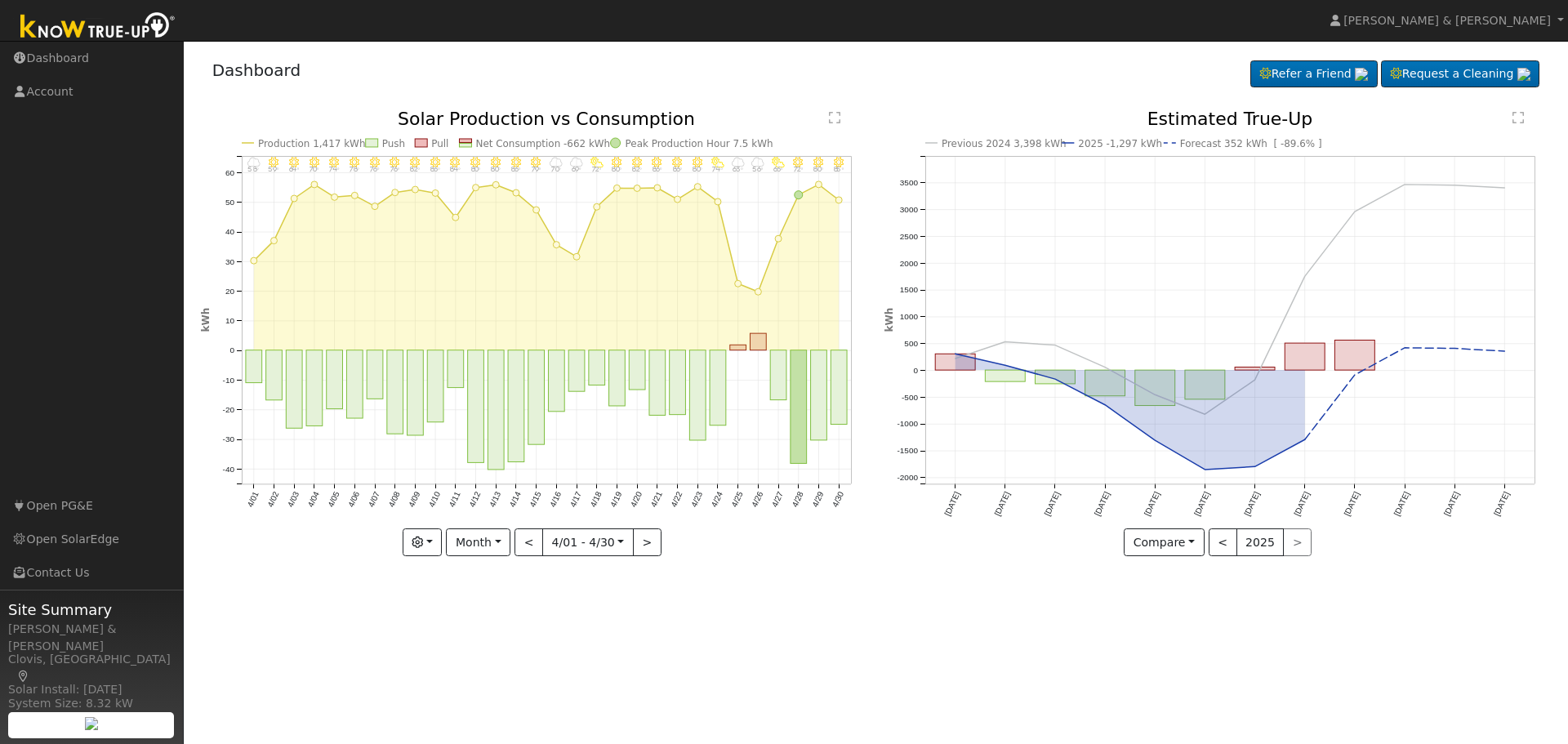
click at [642, 541] on div "4/30 - MostlyClear 85° 4/29 - Clear 80° 4/28 - MostlyClear 72° 4/27 - PartlyClo…" at bounding box center [534, 333] width 667 height 446
click at [642, 541] on button ">" at bounding box center [647, 543] width 29 height 28
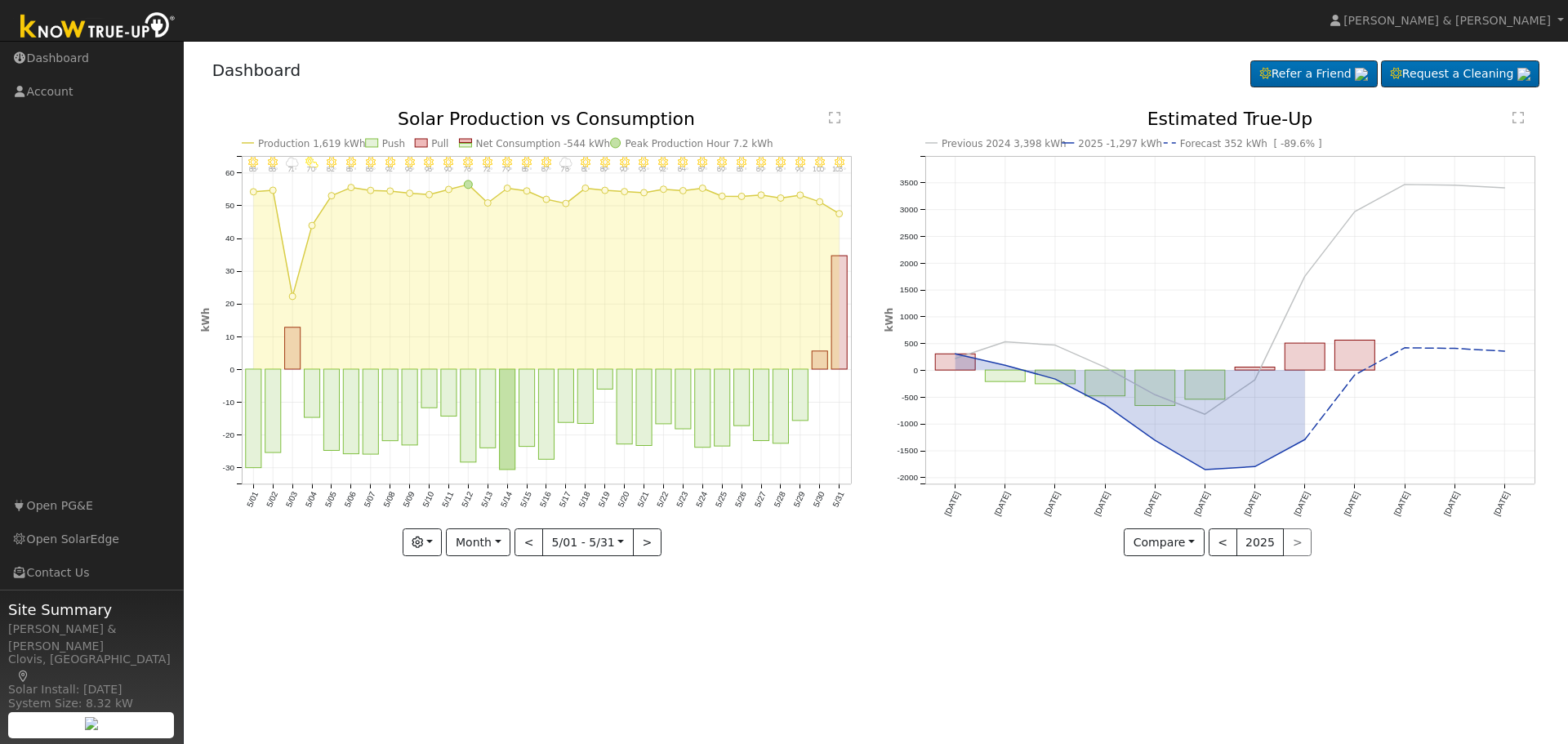
click at [642, 541] on div "5/31 - Clear 103° 5/30 - Clear 100° 5/29 - Clear 90° 5/28 - Clear 93° 5/27 - Cl…" at bounding box center [534, 333] width 667 height 446
click at [642, 541] on button ">" at bounding box center [647, 543] width 29 height 28
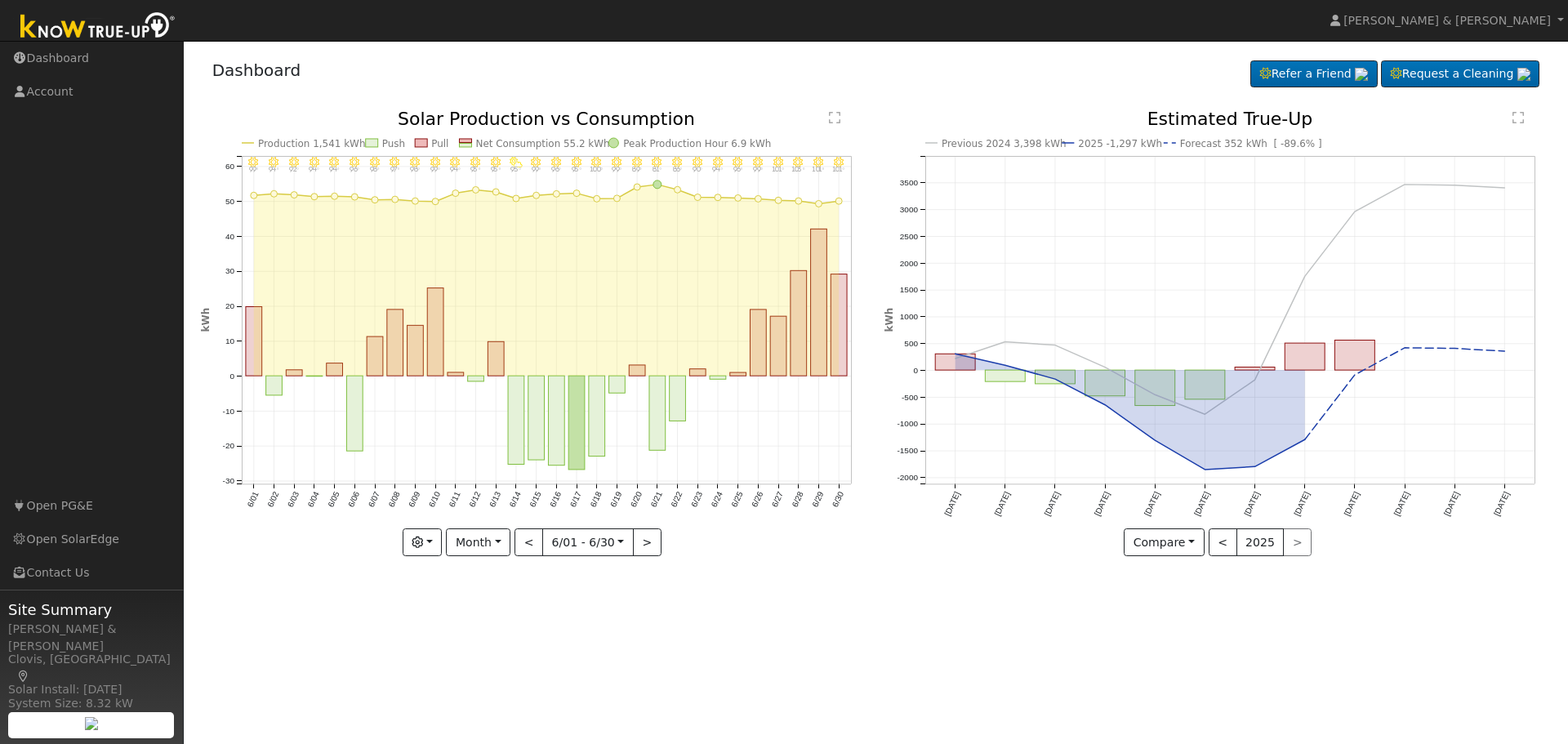
click at [642, 541] on div "6/30 - Clear 101° 6/29 - Clear 101° 6/28 - Clear 103° 6/27 - Clear 101° 6/26 - …" at bounding box center [534, 333] width 667 height 446
click at [642, 541] on button ">" at bounding box center [647, 543] width 29 height 28
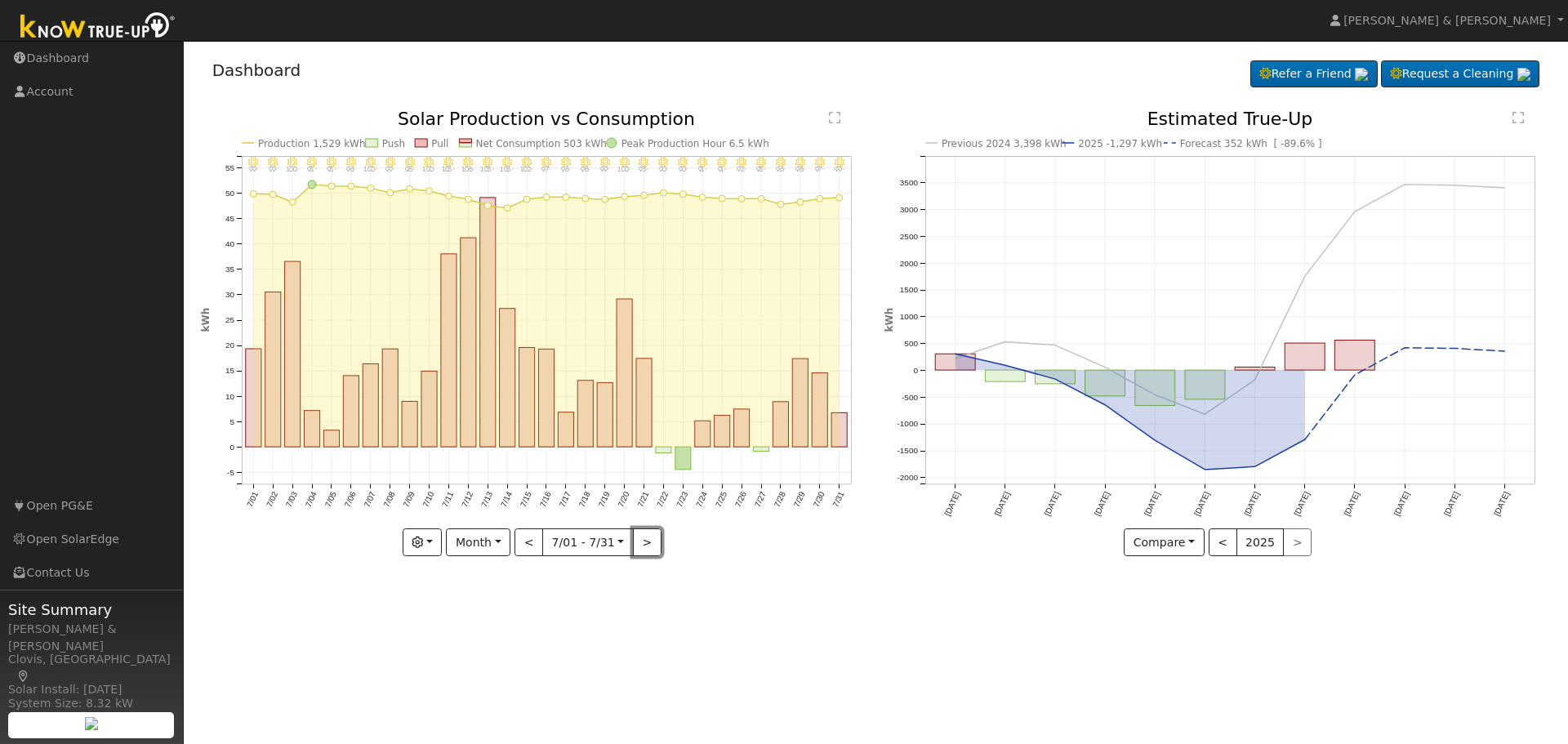
click at [642, 541] on button ">" at bounding box center [647, 543] width 29 height 28
type input "[DATE]"
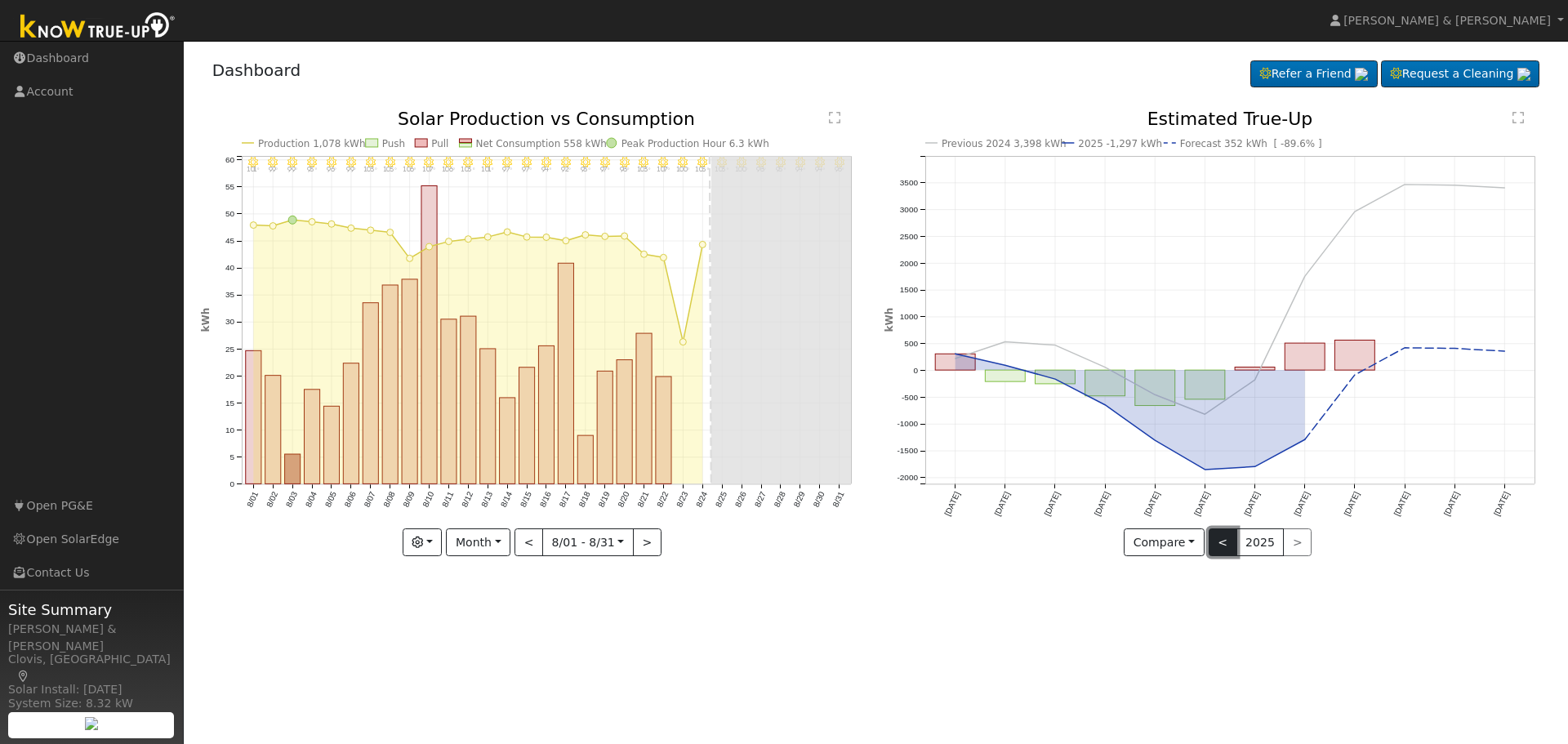
click at [1214, 542] on button "<" at bounding box center [1222, 543] width 29 height 28
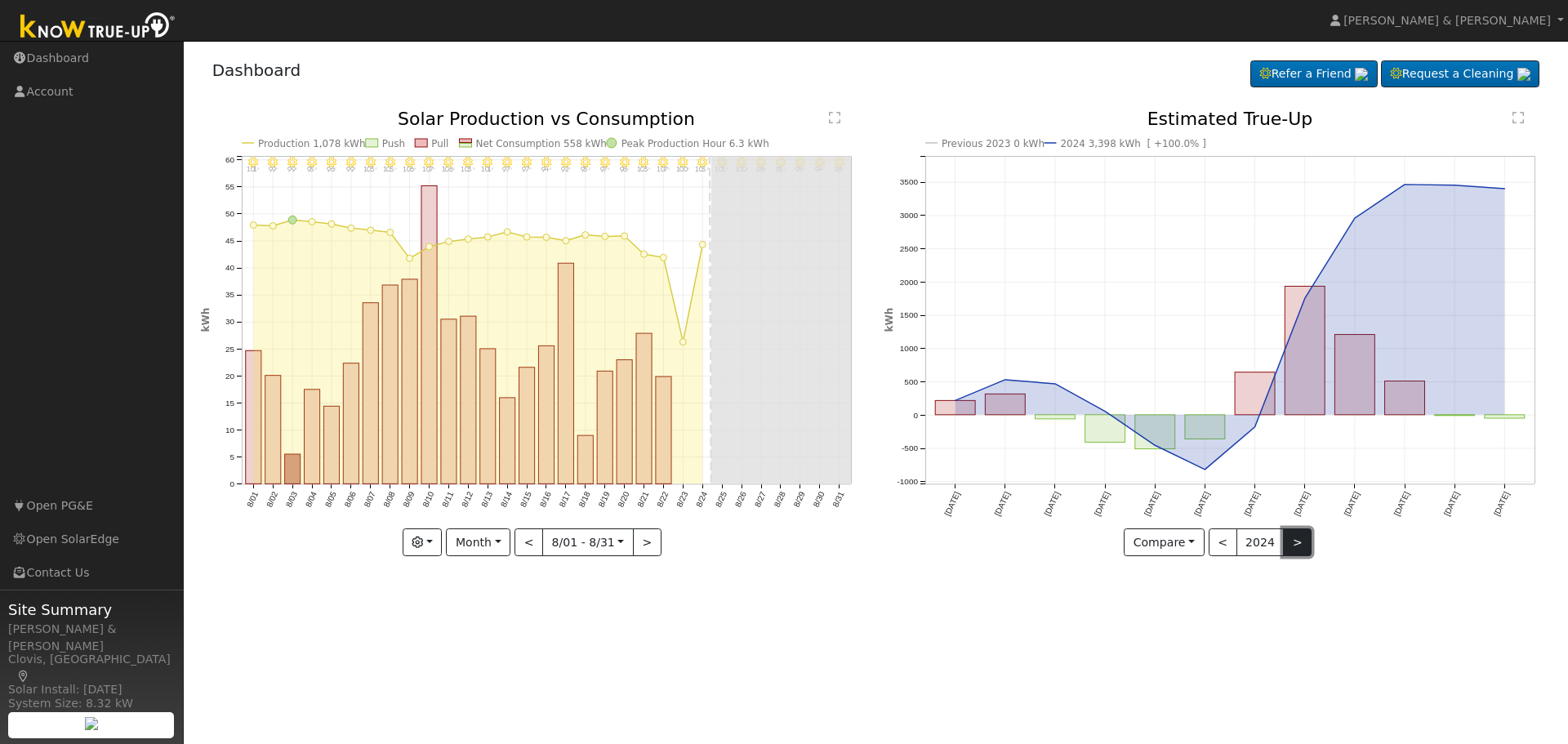
click at [1289, 545] on button ">" at bounding box center [1297, 543] width 29 height 28
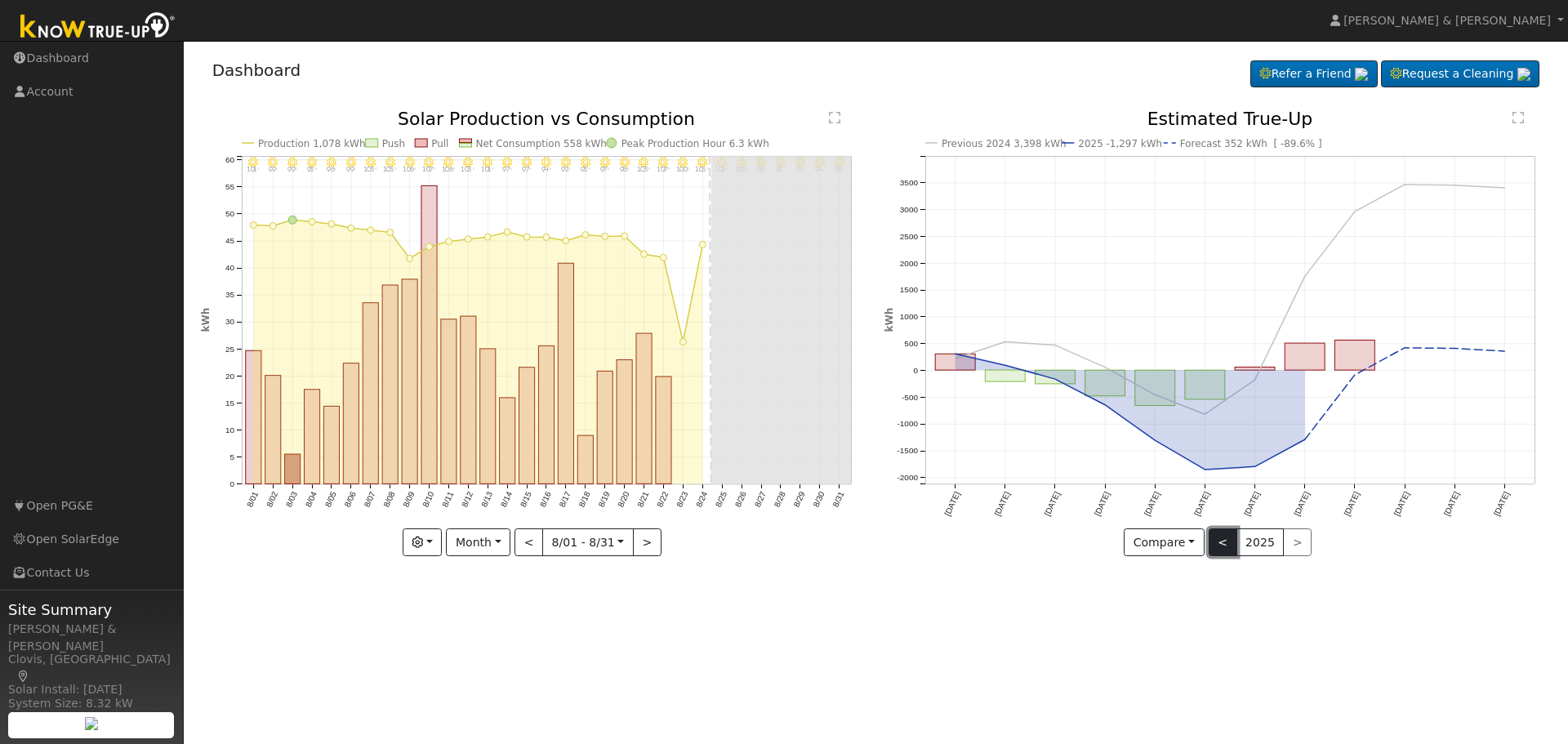
click at [1222, 541] on button "<" at bounding box center [1222, 543] width 29 height 28
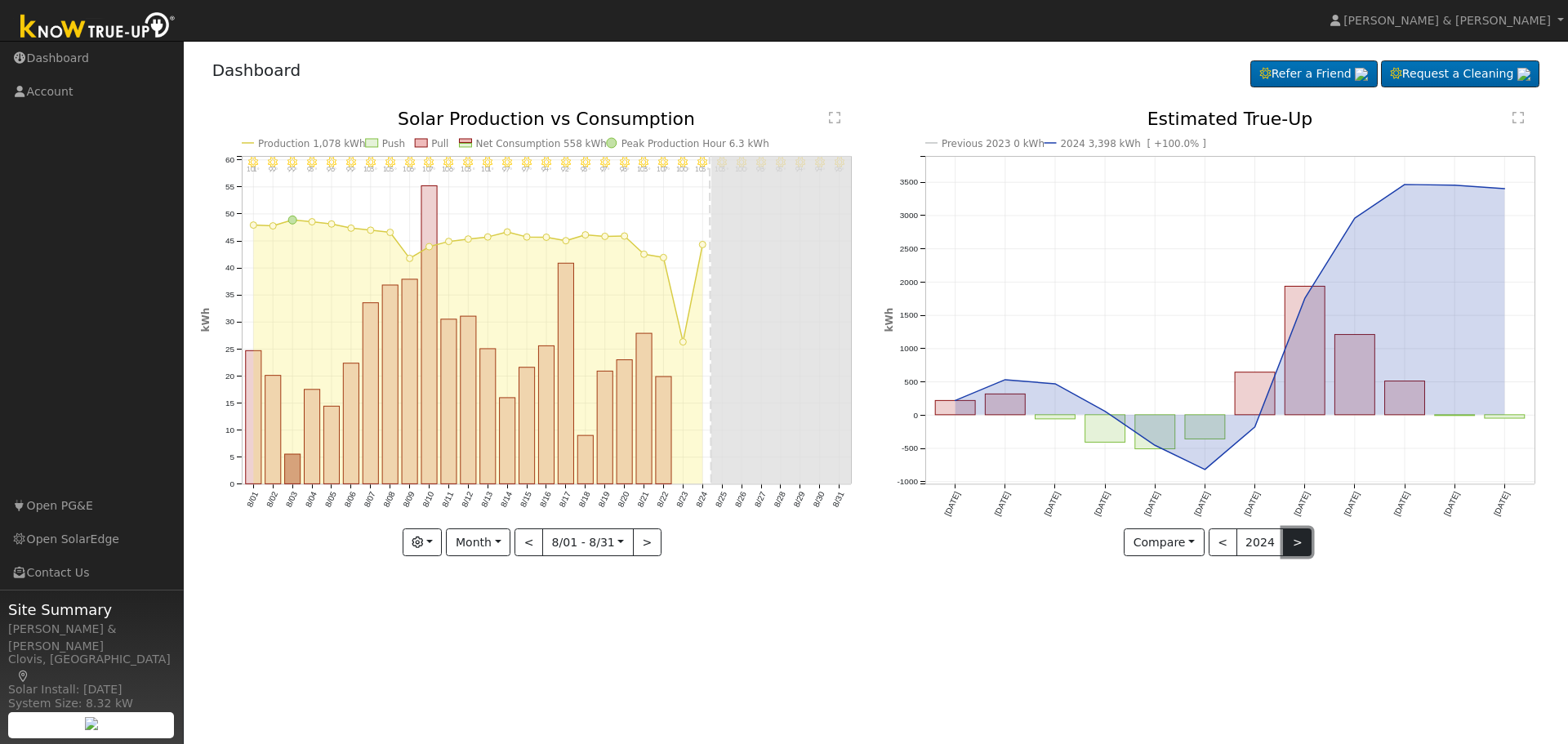
click at [1298, 539] on button ">" at bounding box center [1297, 543] width 29 height 28
